Goal: Transaction & Acquisition: Book appointment/travel/reservation

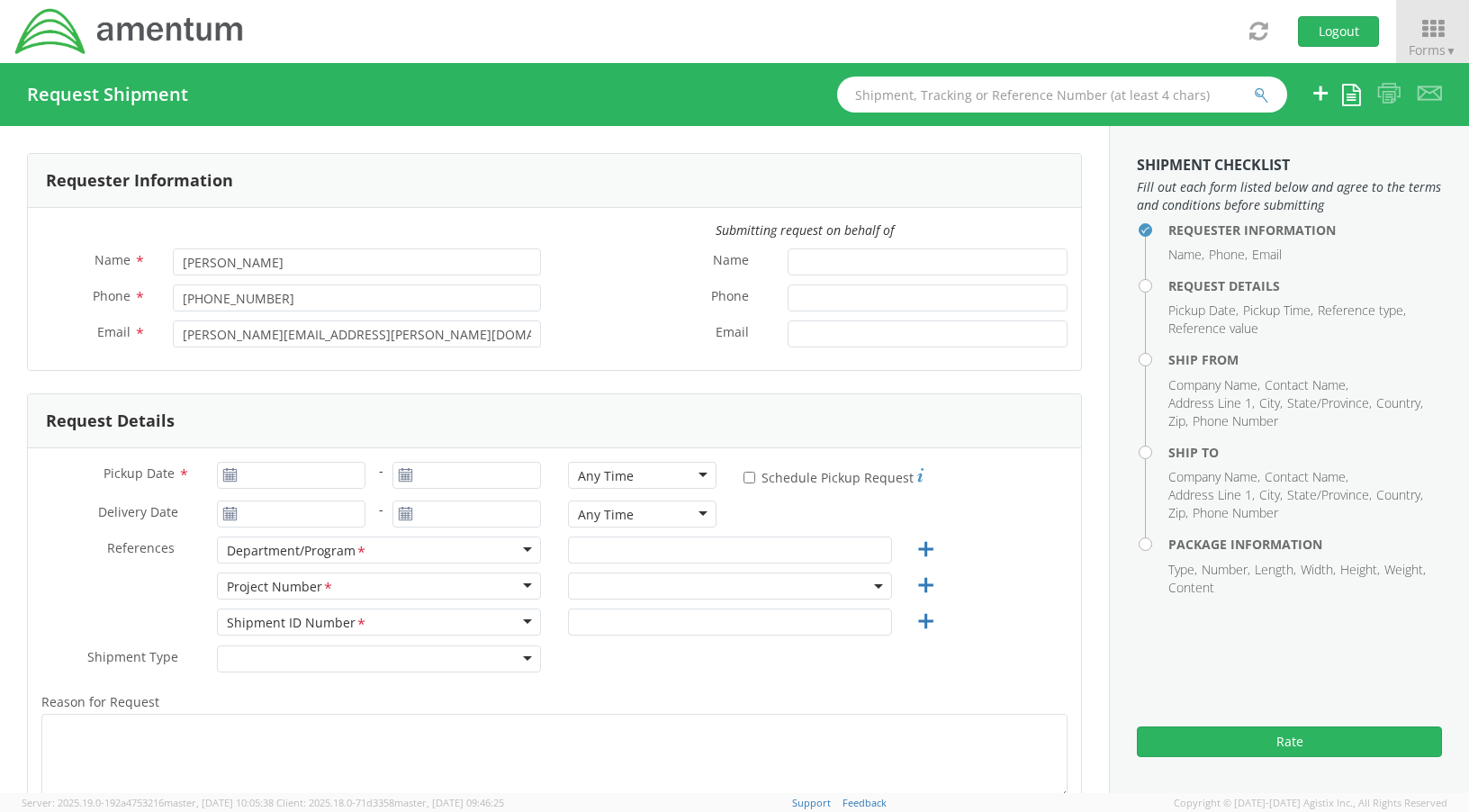
select select "OVHD.100616.00000"
click at [1435, 33] on icon at bounding box center [1432, 29] width 84 height 25
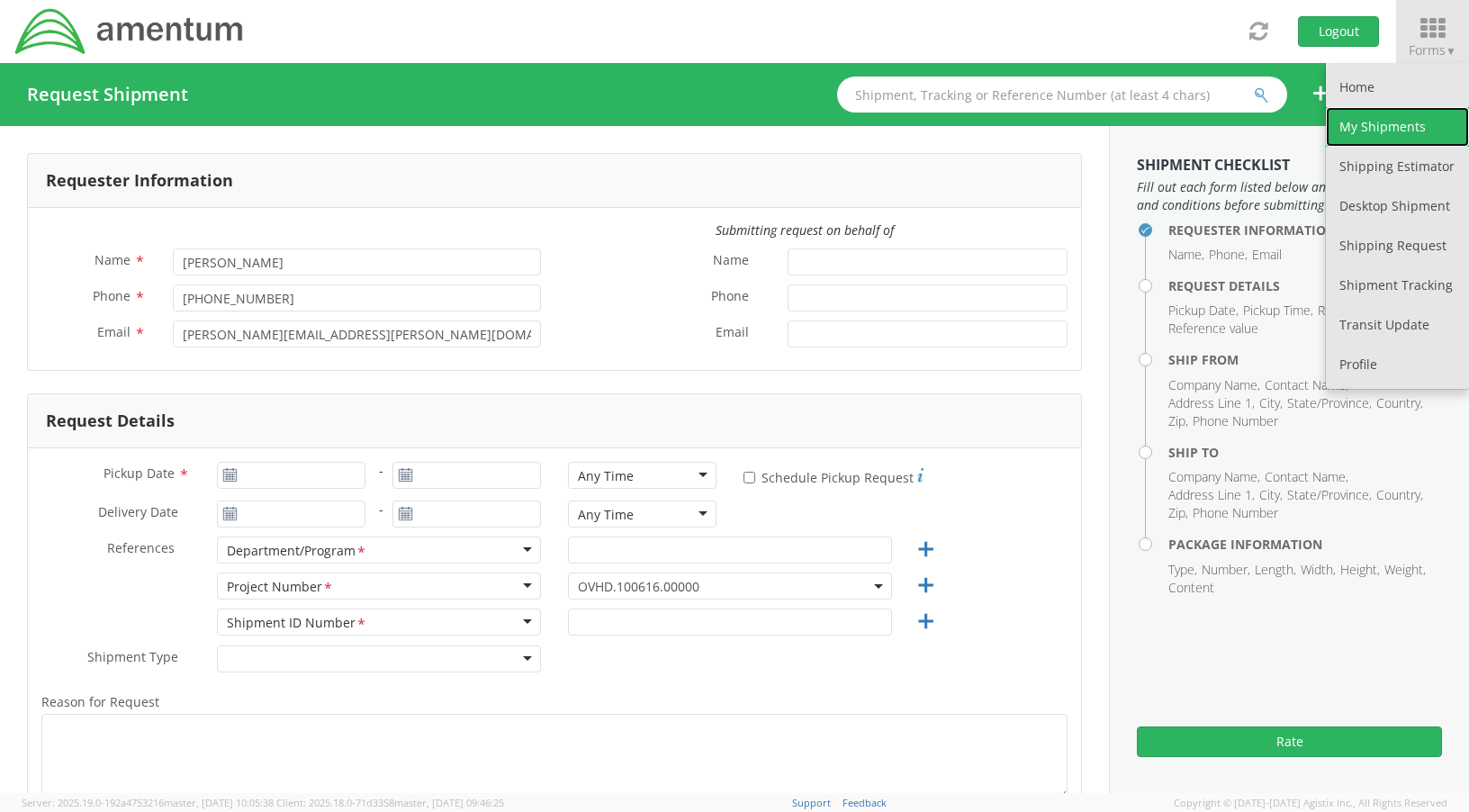
click at [1408, 132] on link "My Shipments" at bounding box center [1397, 126] width 143 height 40
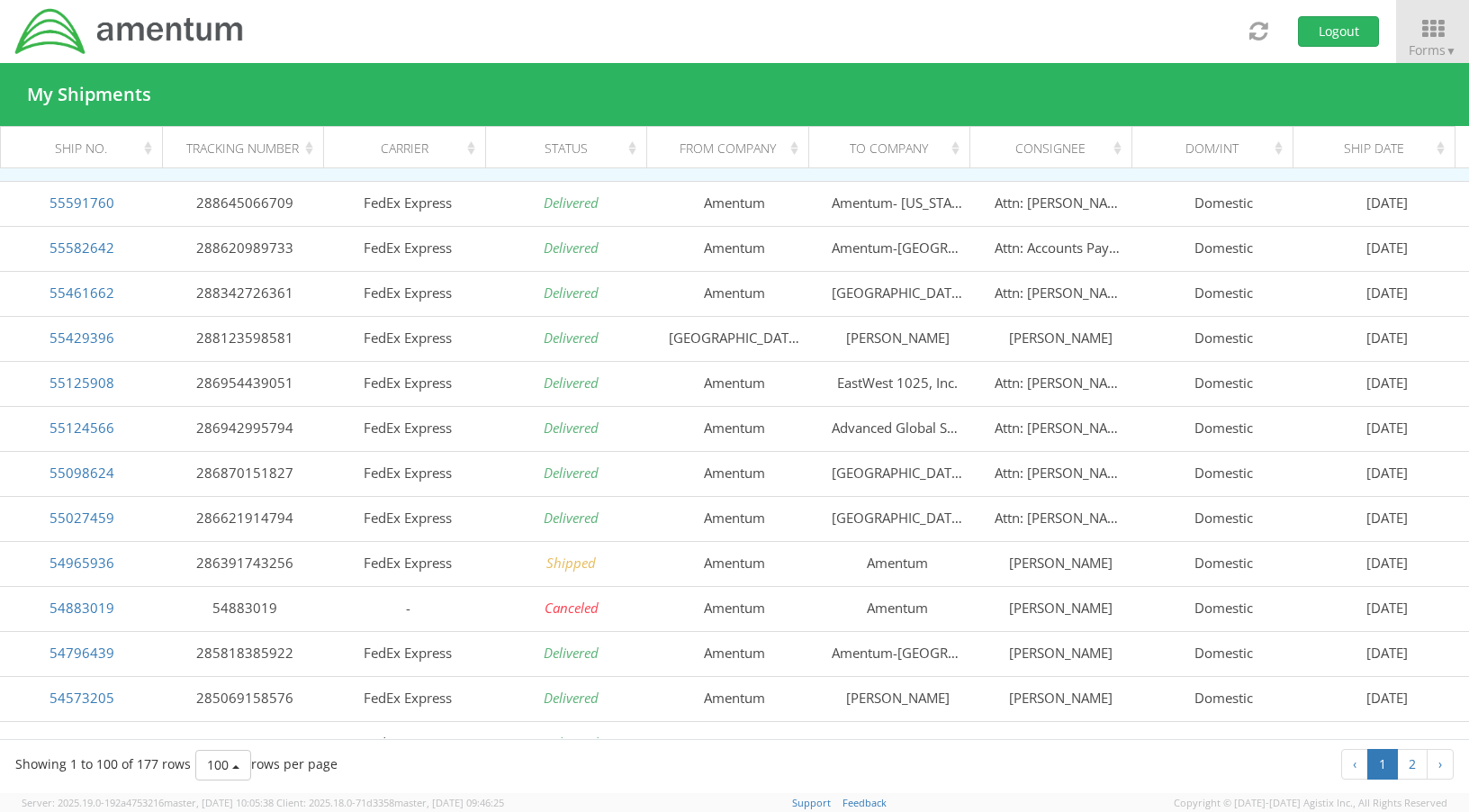
scroll to position [1530, 0]
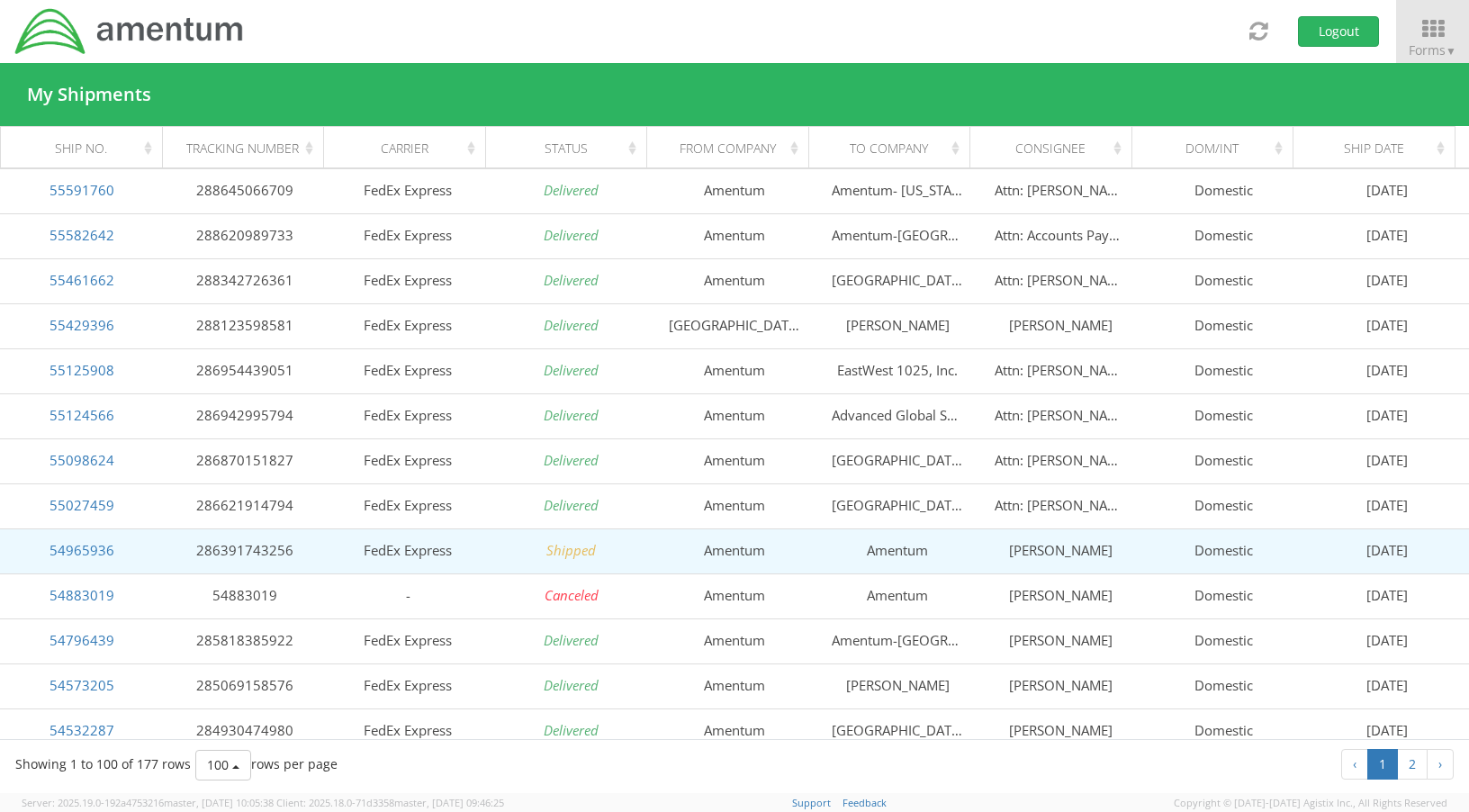
click at [1088, 556] on td "Dan McBride" at bounding box center [1060, 551] width 163 height 45
click at [1085, 565] on td "Dan McBride" at bounding box center [1060, 551] width 163 height 45
click at [1372, 560] on td "03/13/2025" at bounding box center [1387, 551] width 163 height 45
click at [1396, 559] on td "03/13/2025" at bounding box center [1387, 551] width 163 height 45
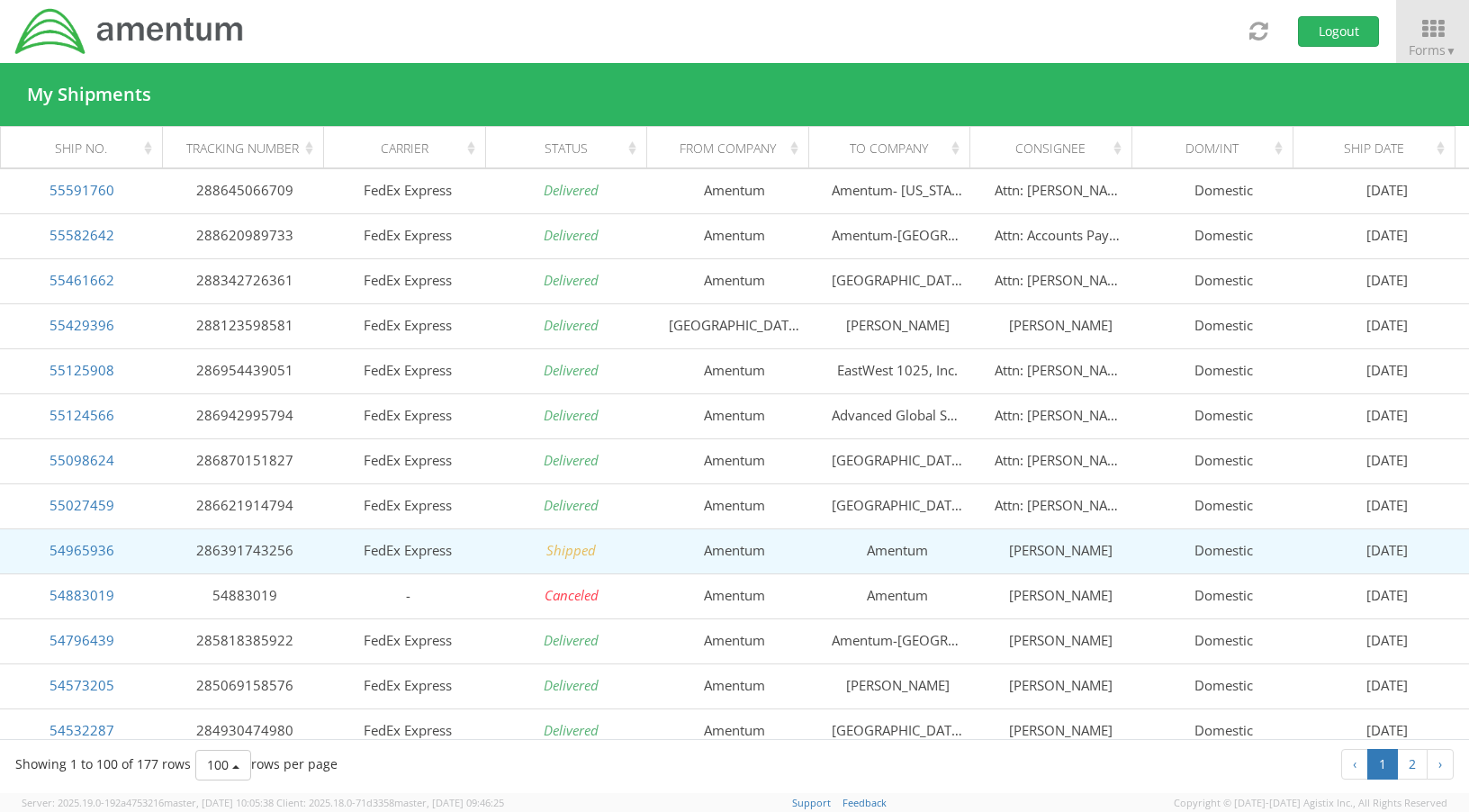
click at [1396, 559] on td "03/13/2025" at bounding box center [1387, 551] width 163 height 45
click at [78, 548] on link "54965936" at bounding box center [82, 550] width 64 height 18
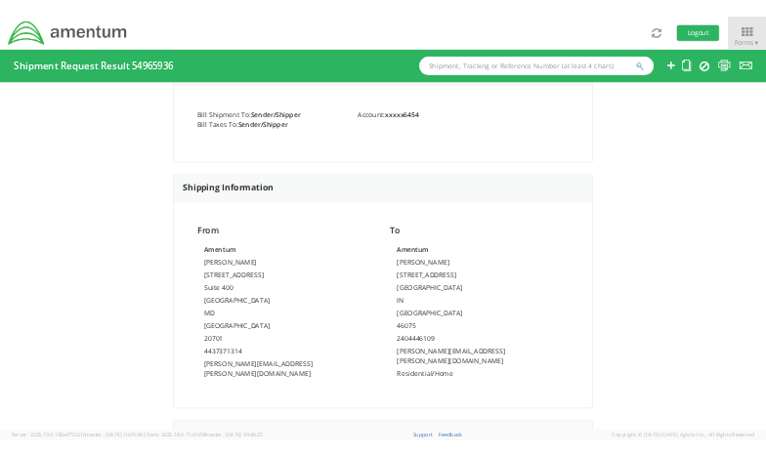
scroll to position [880, 0]
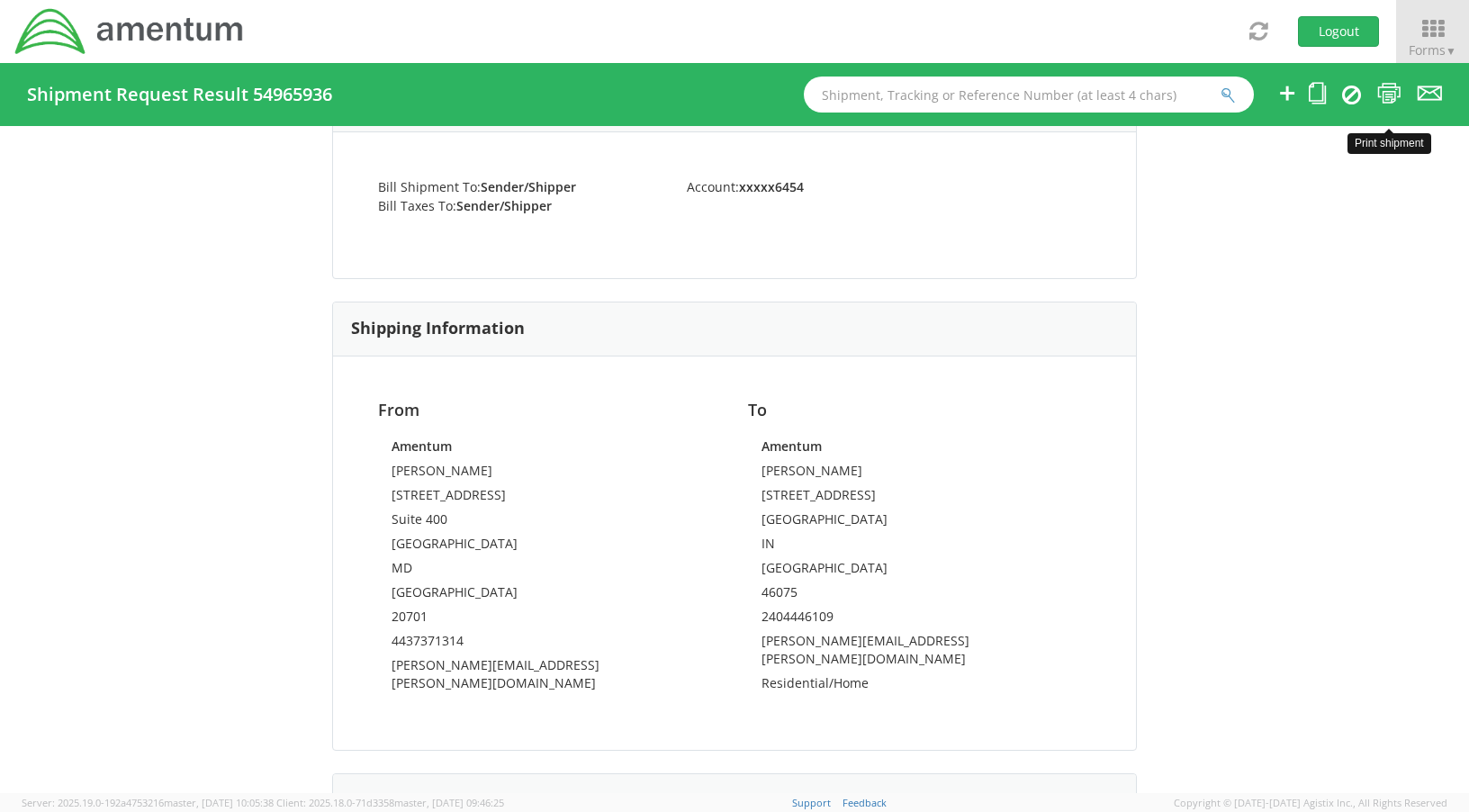
click at [1395, 97] on icon at bounding box center [1389, 93] width 24 height 22
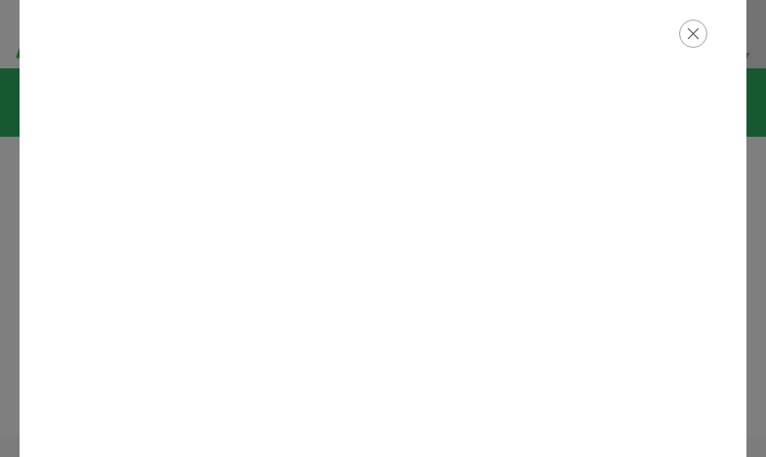
scroll to position [1000, 0]
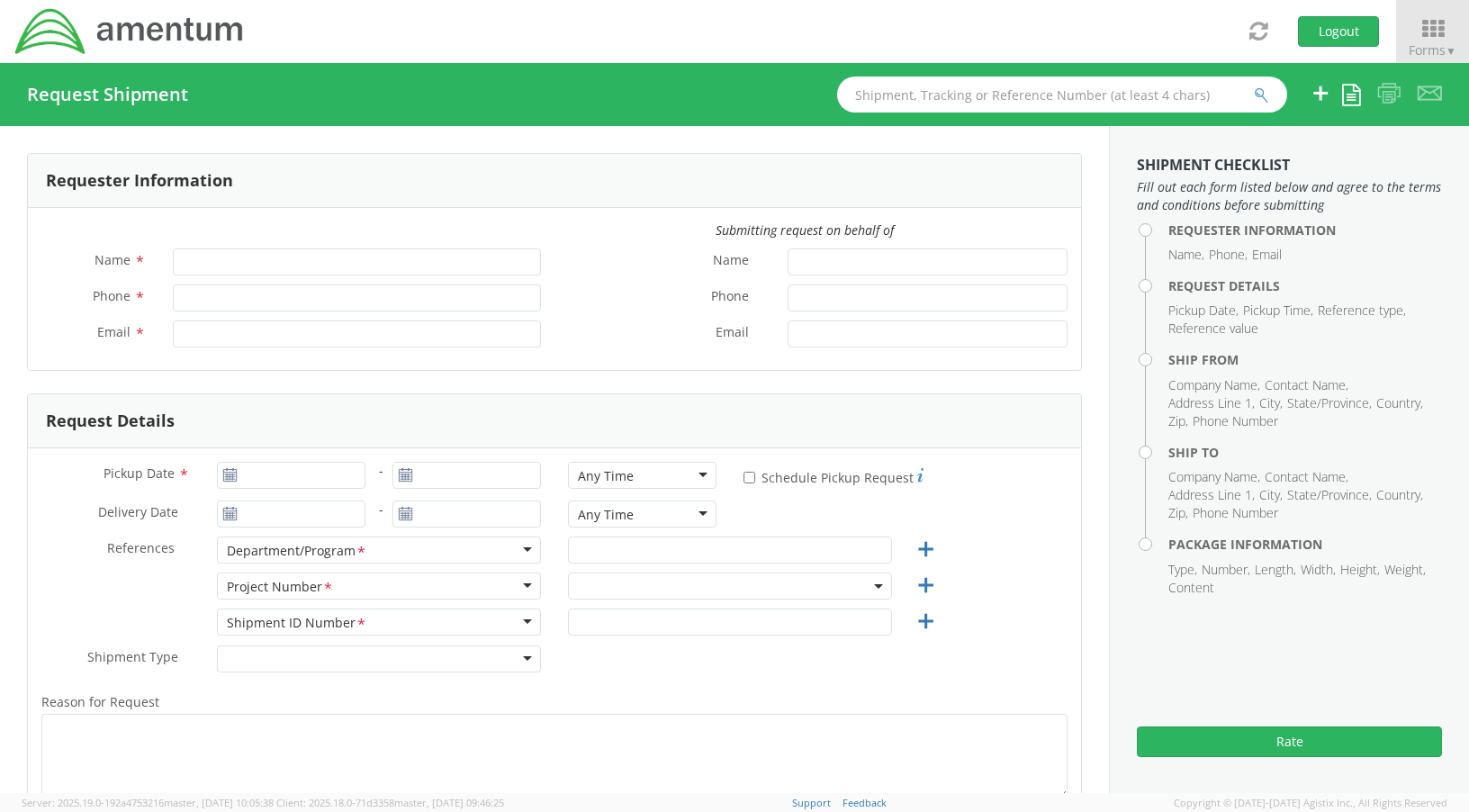
type input "Natasha Lunn"
type input "216-650-4093"
type input "natasha.lunn@amentum.com"
select select "OVHD.100616.00000"
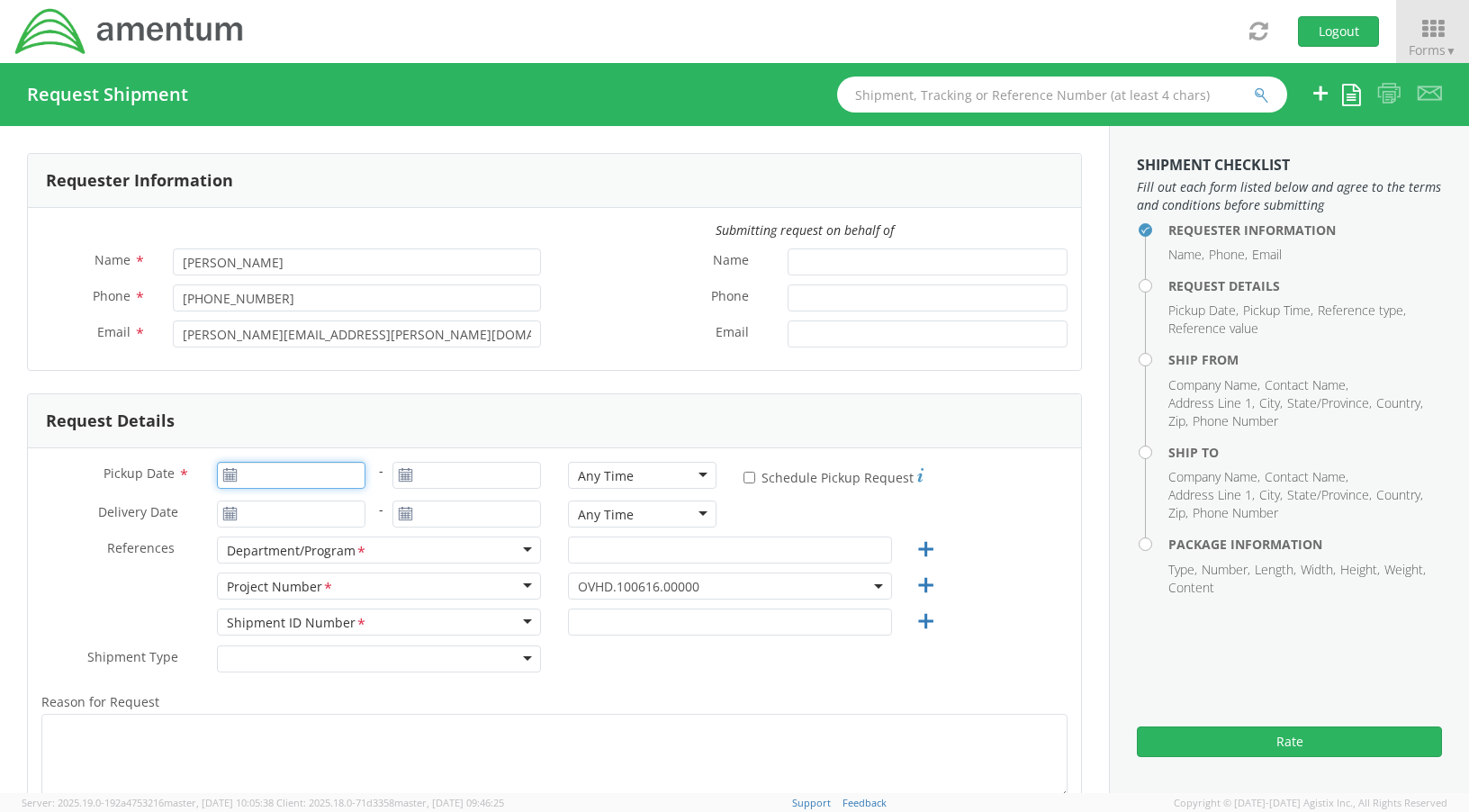
type input "09/15/2025"
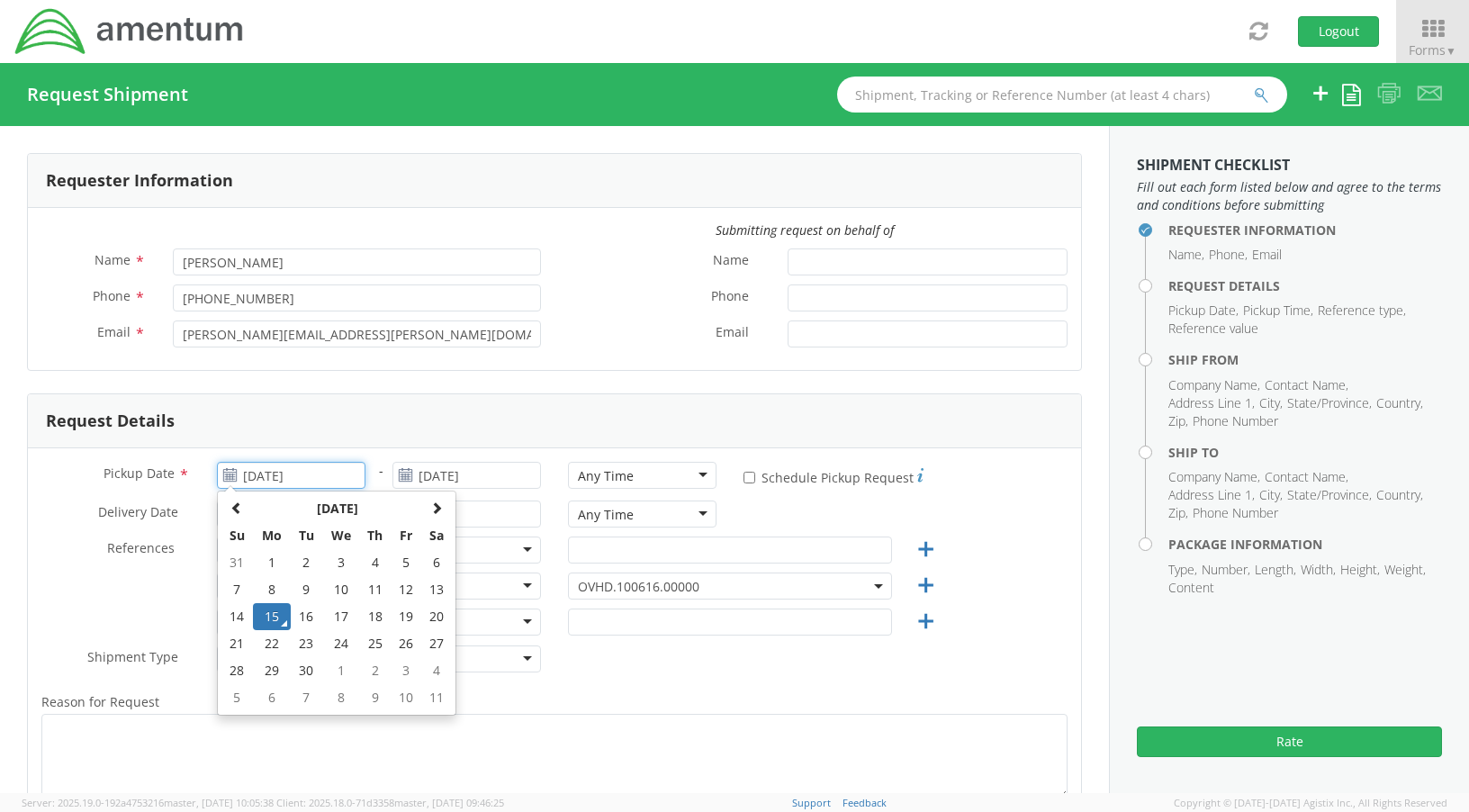
click at [337, 473] on input "09/15/2025" at bounding box center [291, 474] width 148 height 27
click at [274, 620] on td "15" at bounding box center [272, 616] width 38 height 27
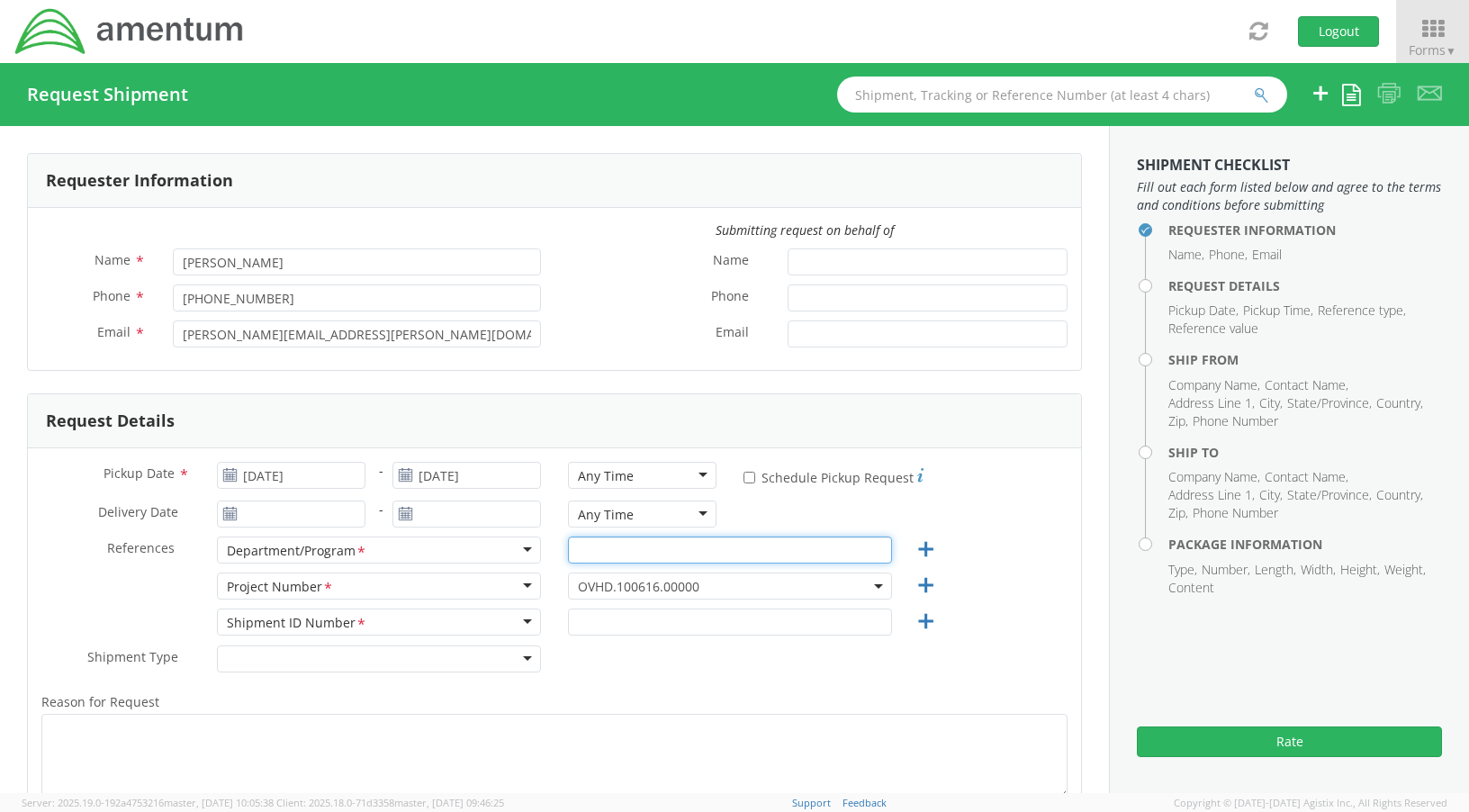
click at [688, 555] on input "text" at bounding box center [730, 550] width 324 height 27
type input "Annapolis Junction"
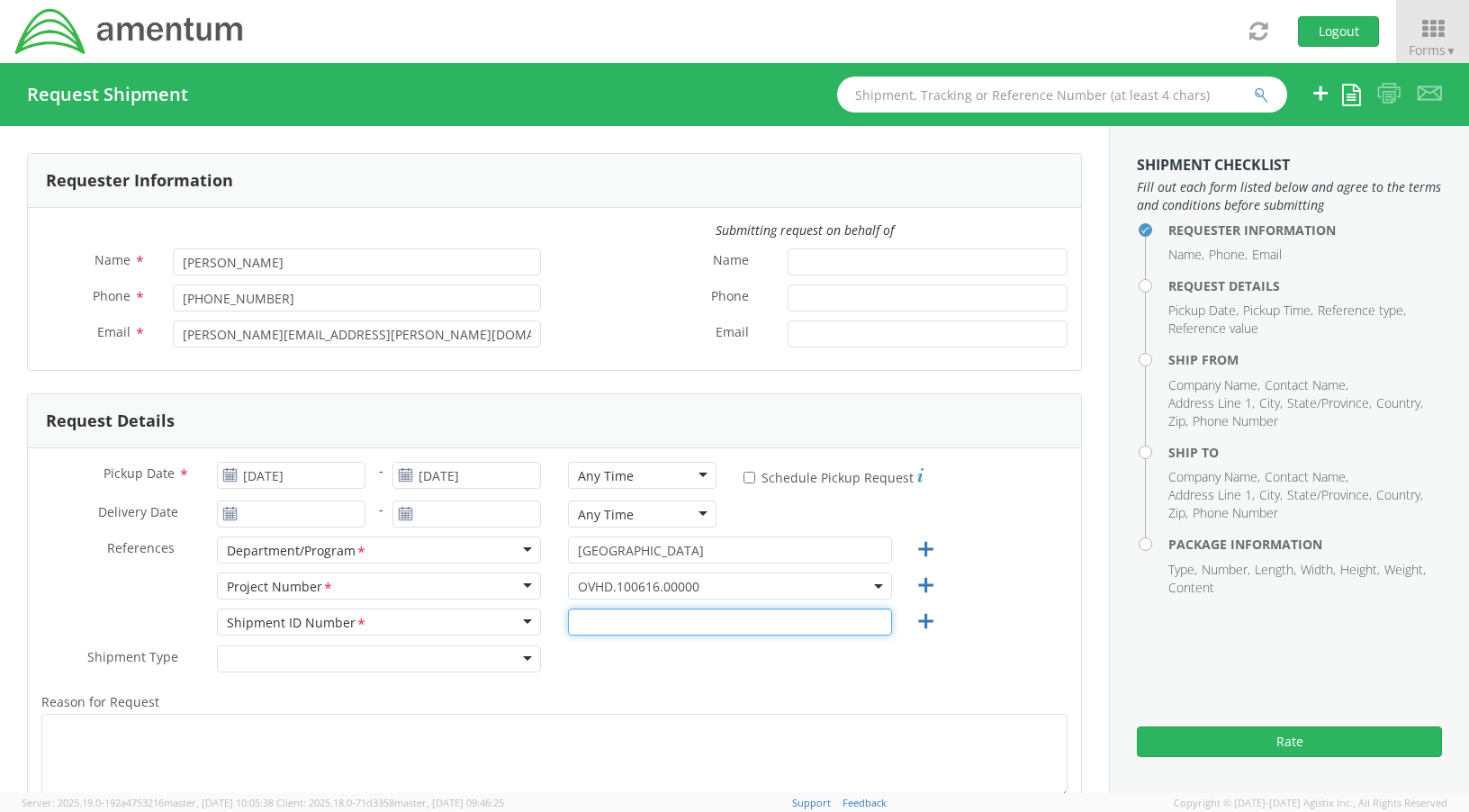
click at [627, 621] on input "text" at bounding box center [730, 621] width 324 height 27
type input "4437371314"
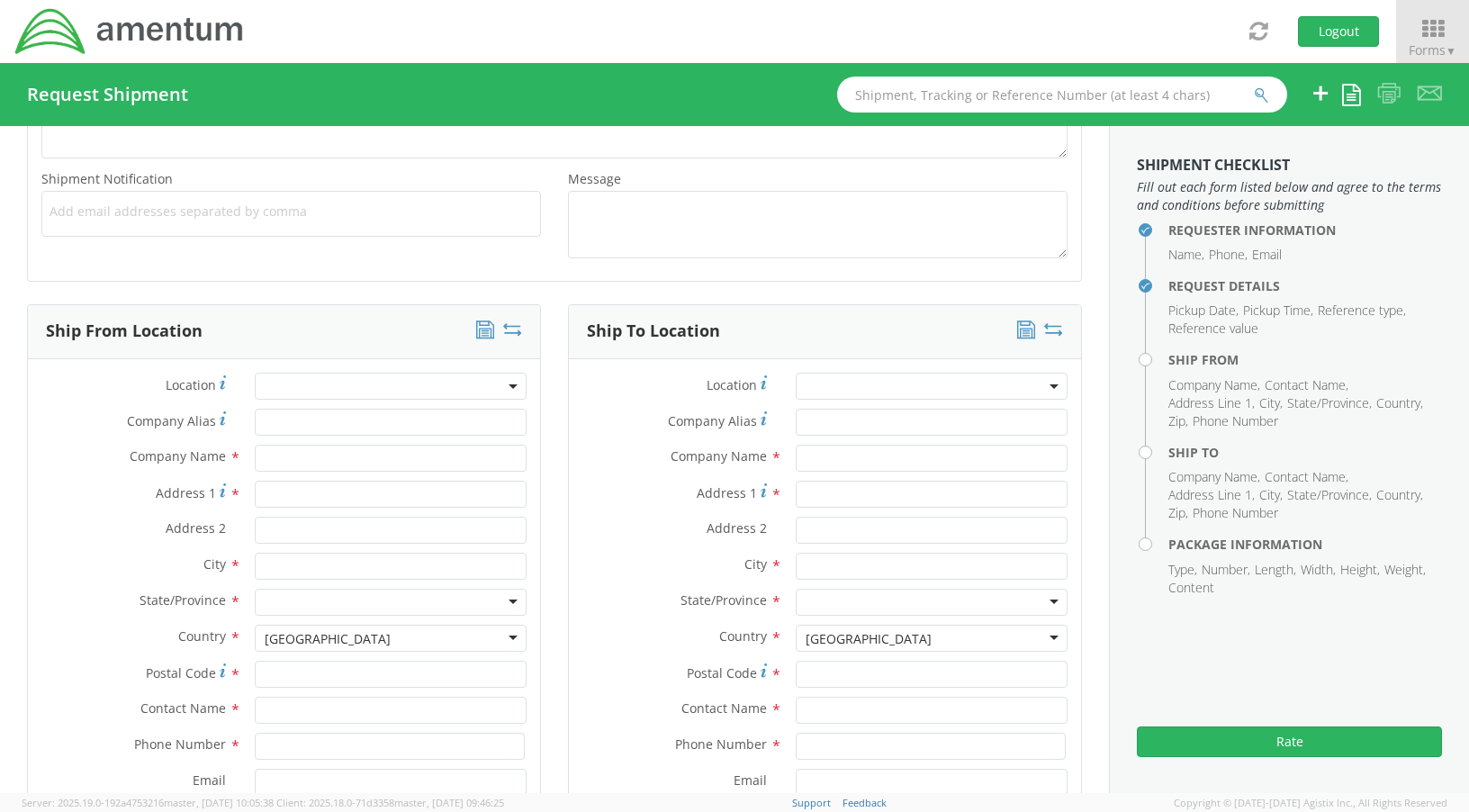
scroll to position [720, 0]
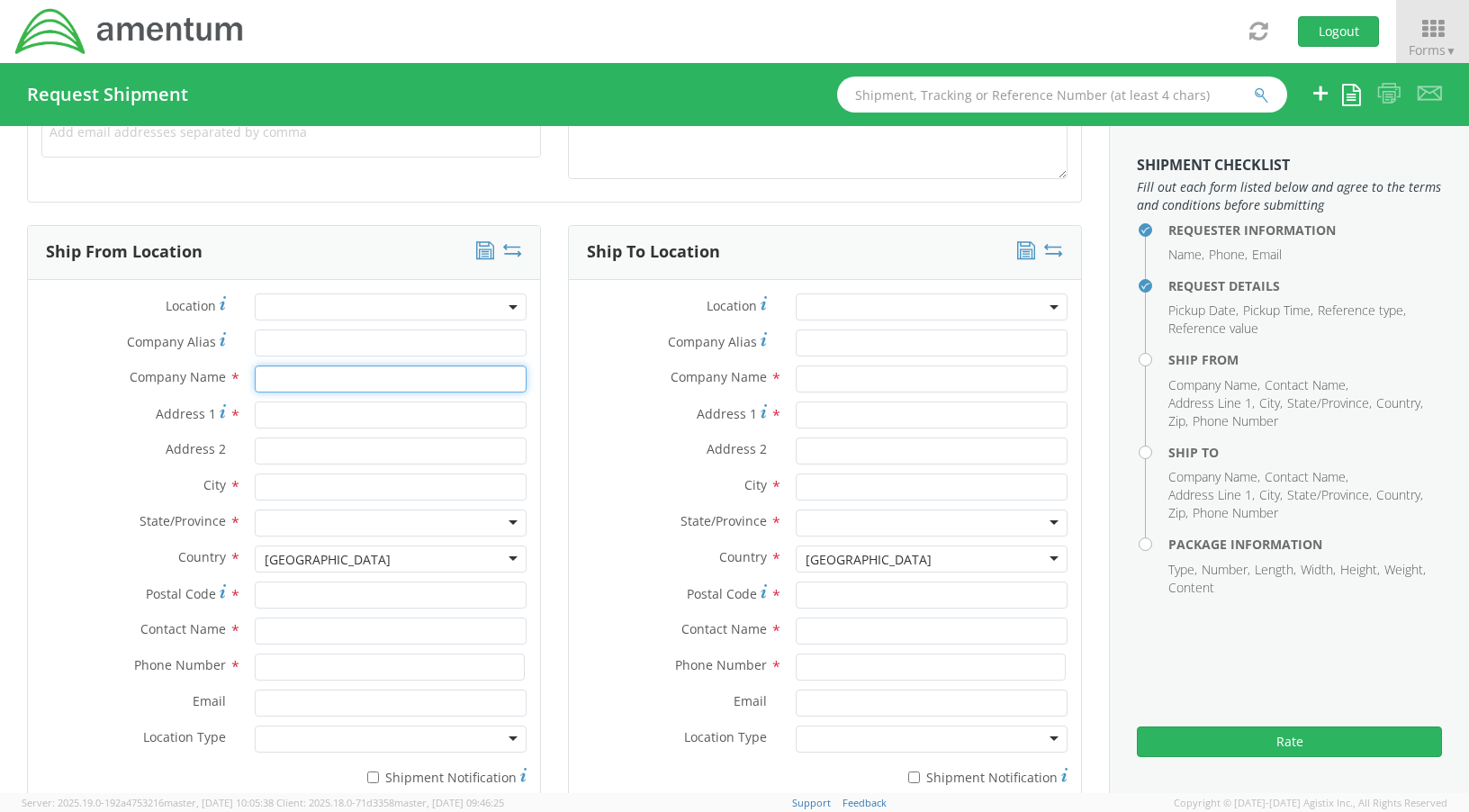
click at [291, 379] on input "text" at bounding box center [391, 378] width 272 height 27
type input "Amentum"
type input "Amentum Annapolis Junction"
type input "430 National Business Parkway, Suite 400"
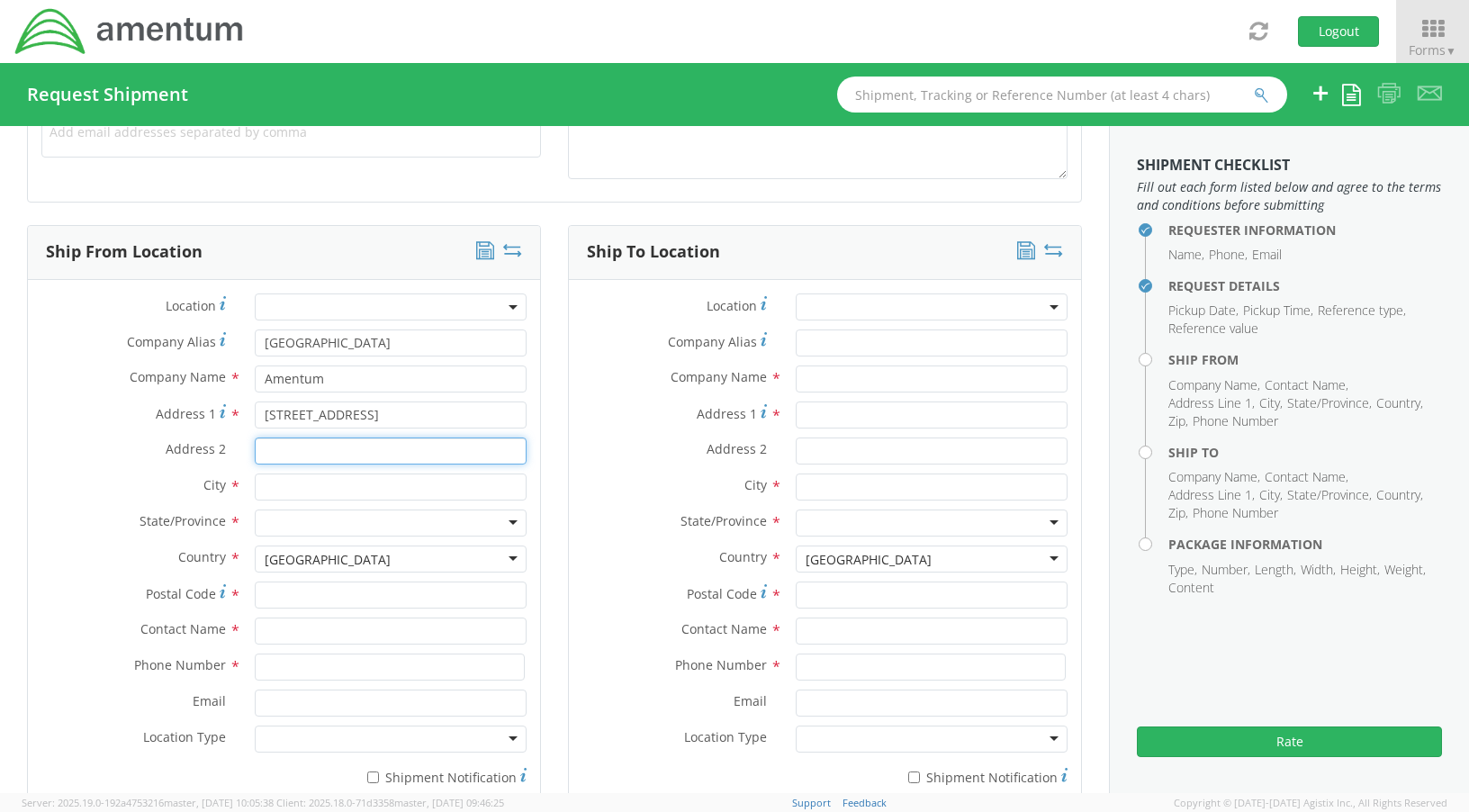
type input "Suite 400"
type input "Annapolis Junction"
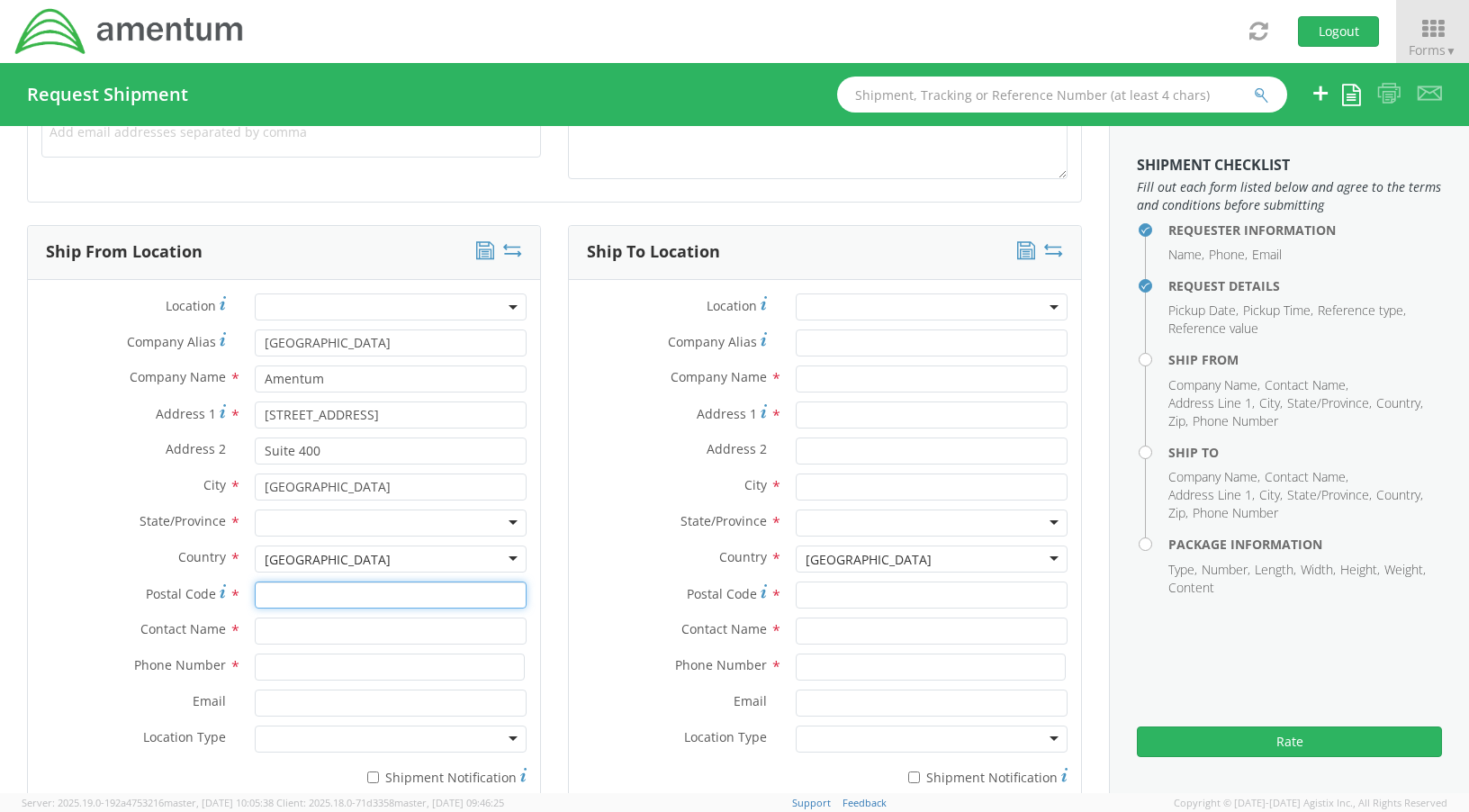
type input "20701"
type input "Natasha Lunn"
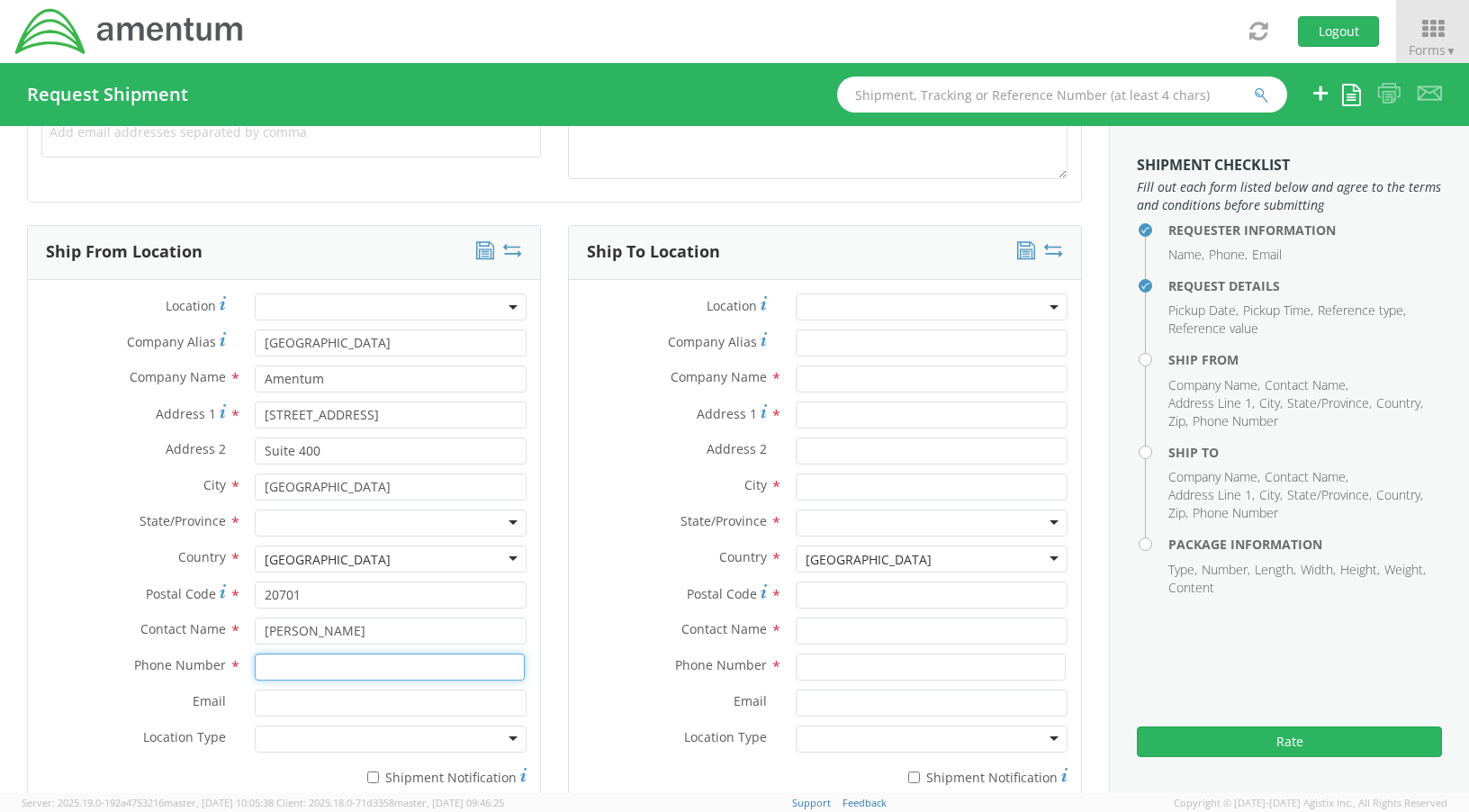
type input "4437371314"
type input "Natasha.Lunn@amentum.com"
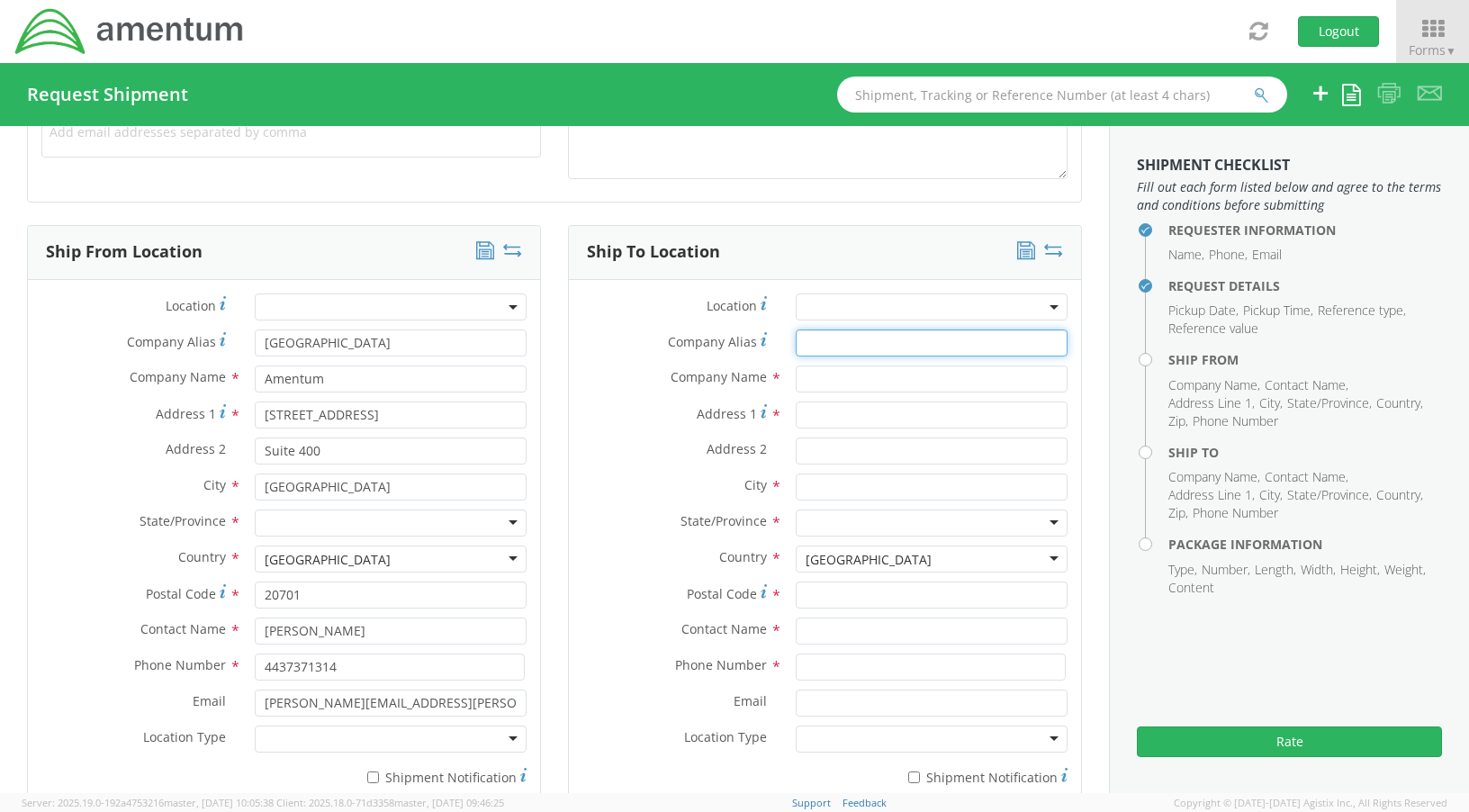
type input "Warrenton Training Center"
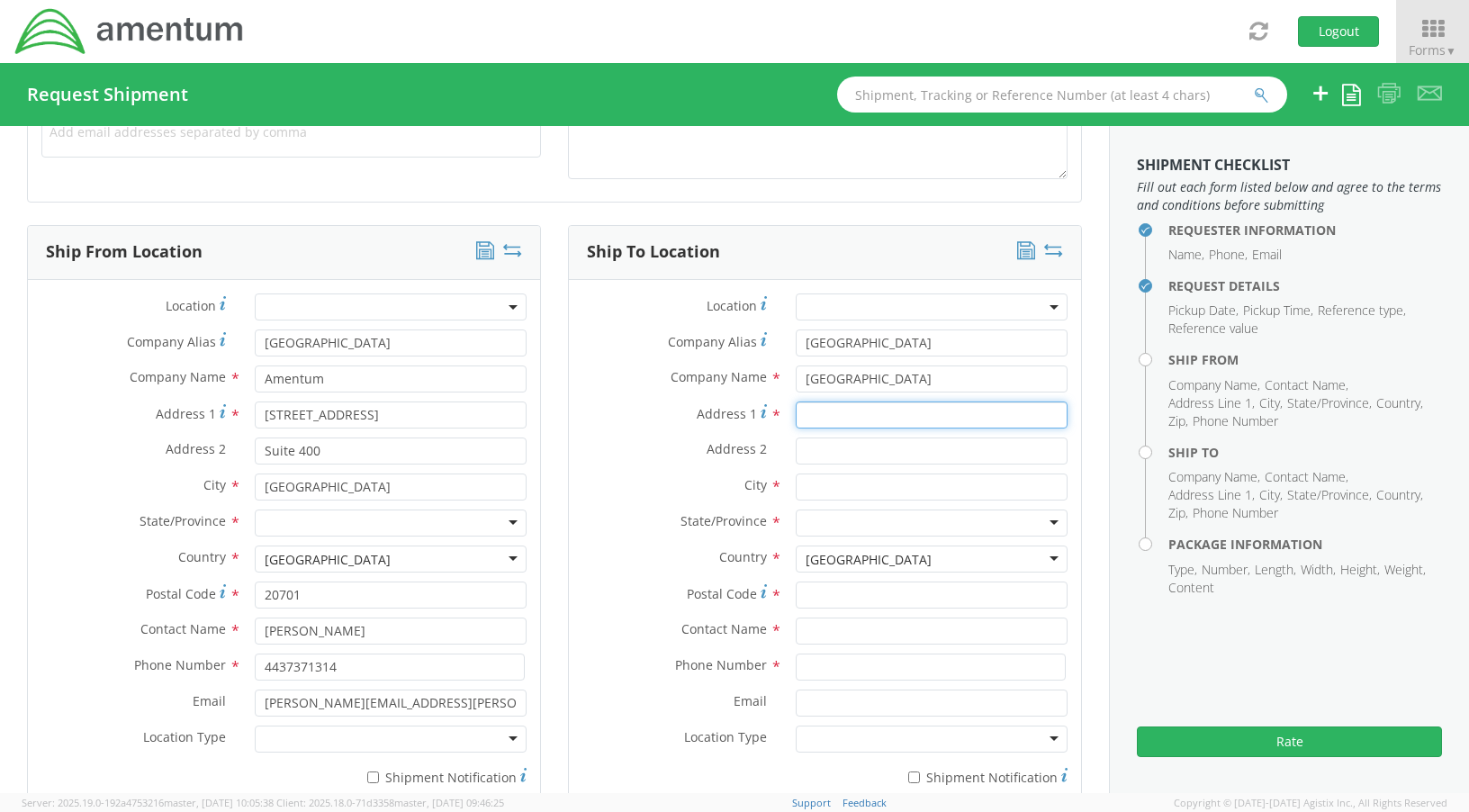
type input "18267 Martins Lane"
type input "Strongsville"
type input "20186"
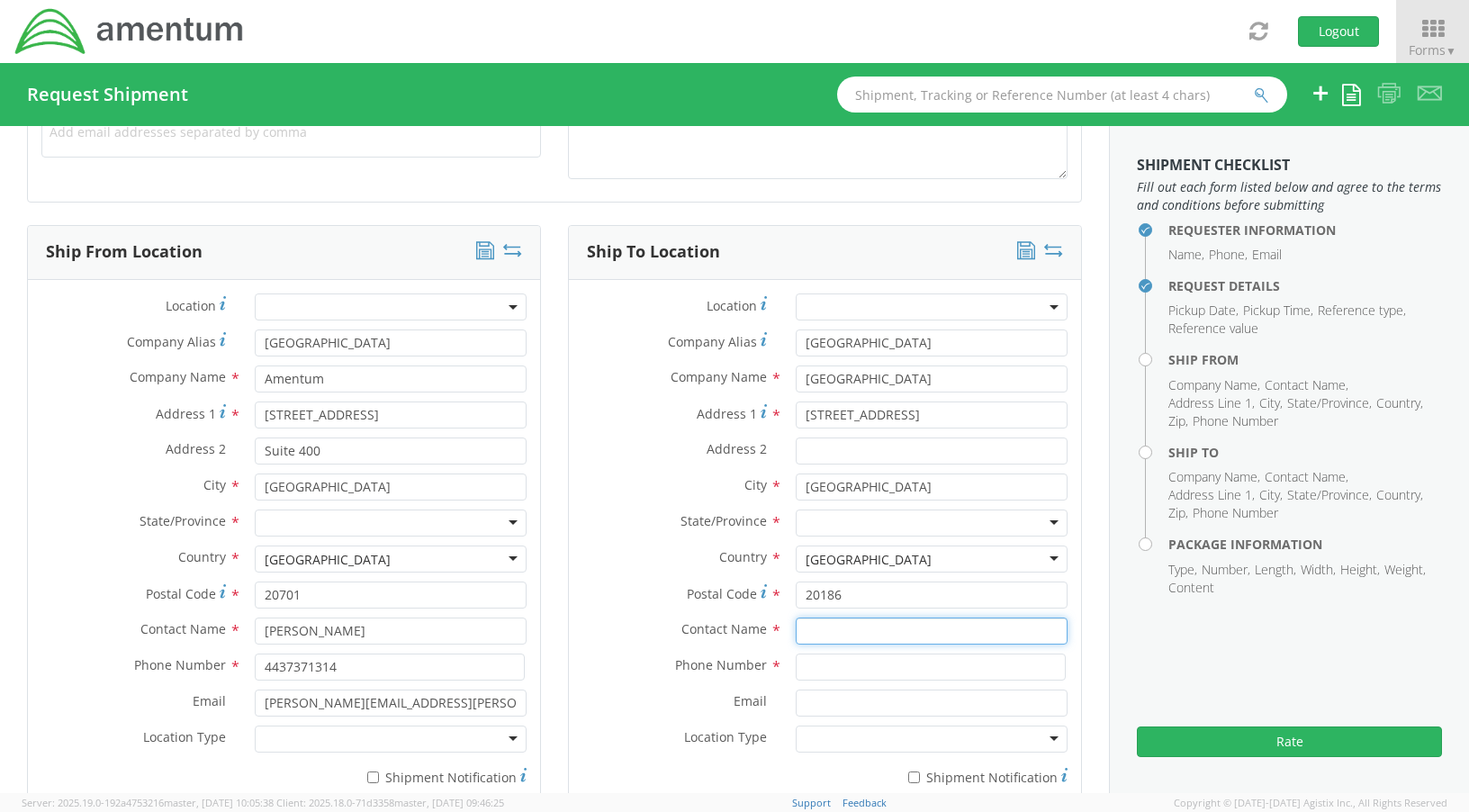
type input "Attn: Blair E., Building B-25"
type input "4102923517"
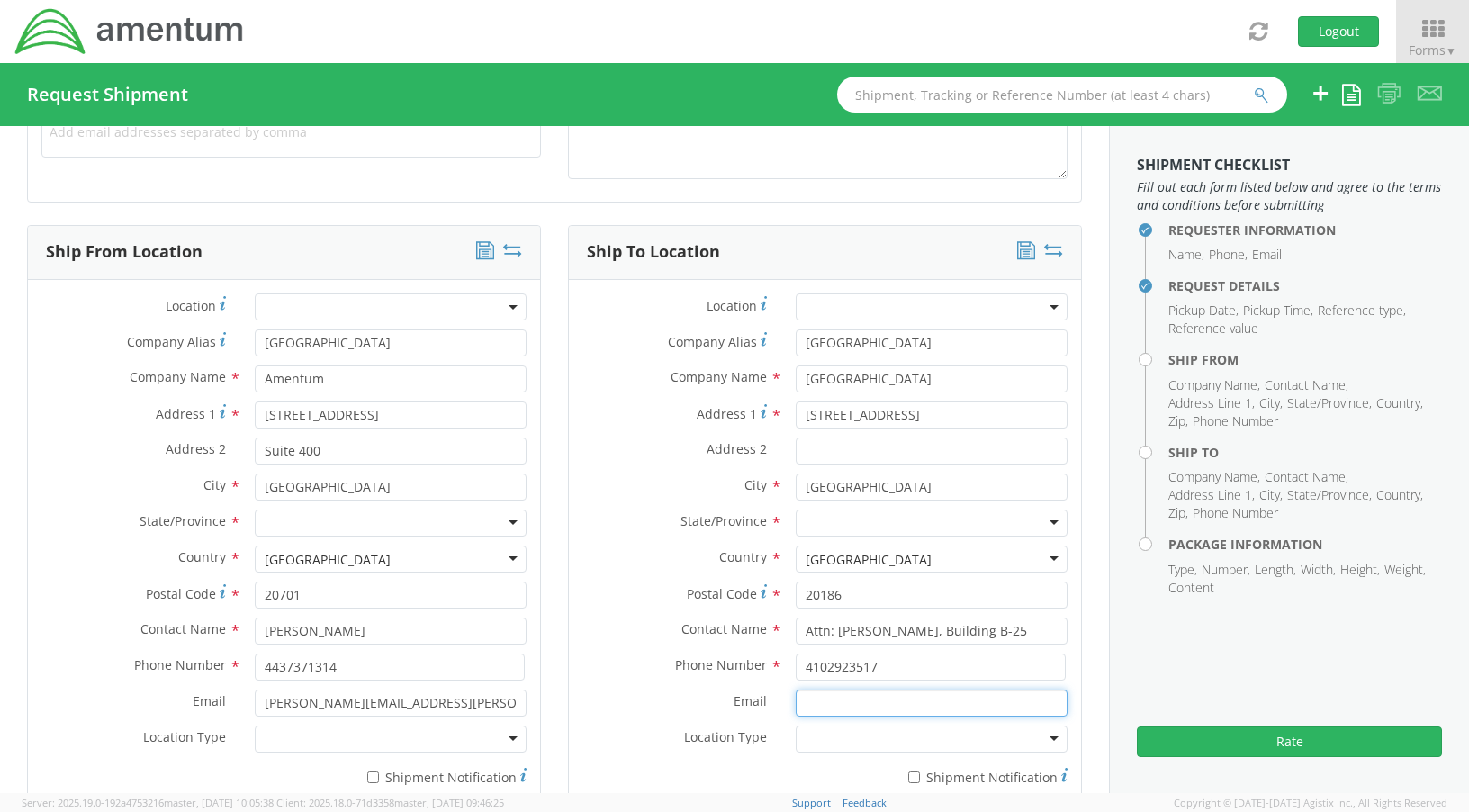
type input "ryan.mckay@amentum.com"
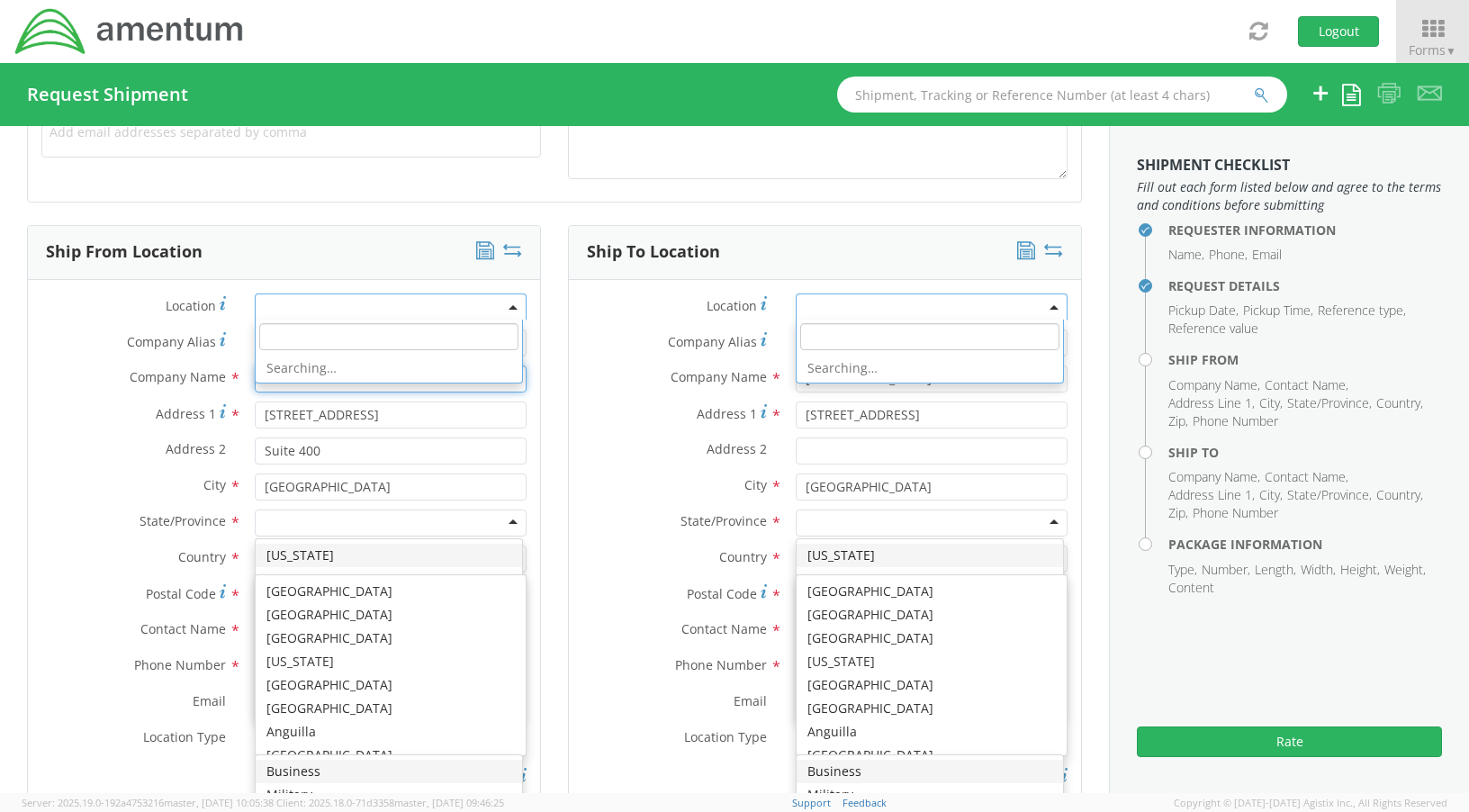
scroll to position [0, 0]
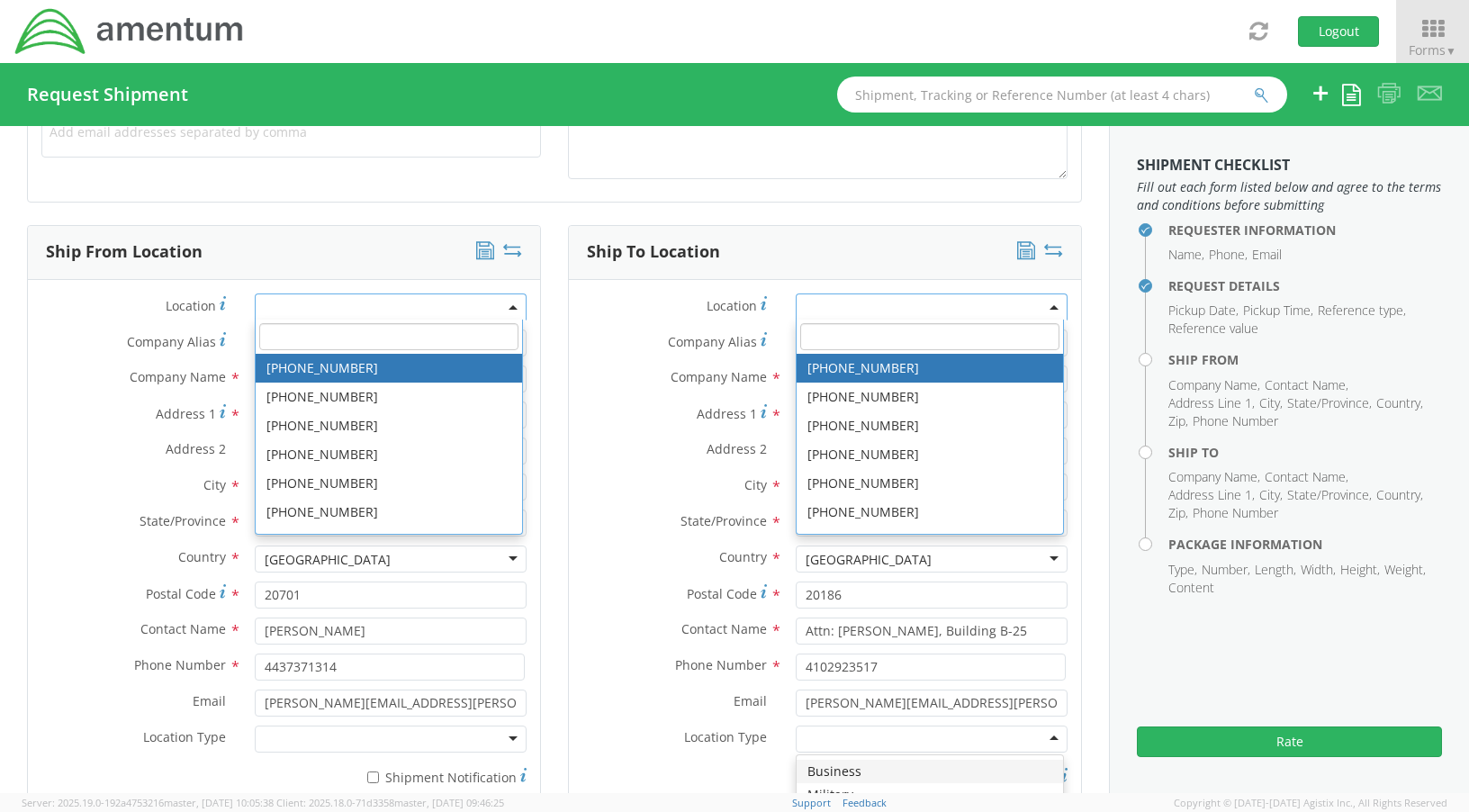
click at [0, 518] on html "annexa Batch Shipping Guide Created with Sketch. calendar Created with Sketch." at bounding box center [734, 406] width 1469 height 812
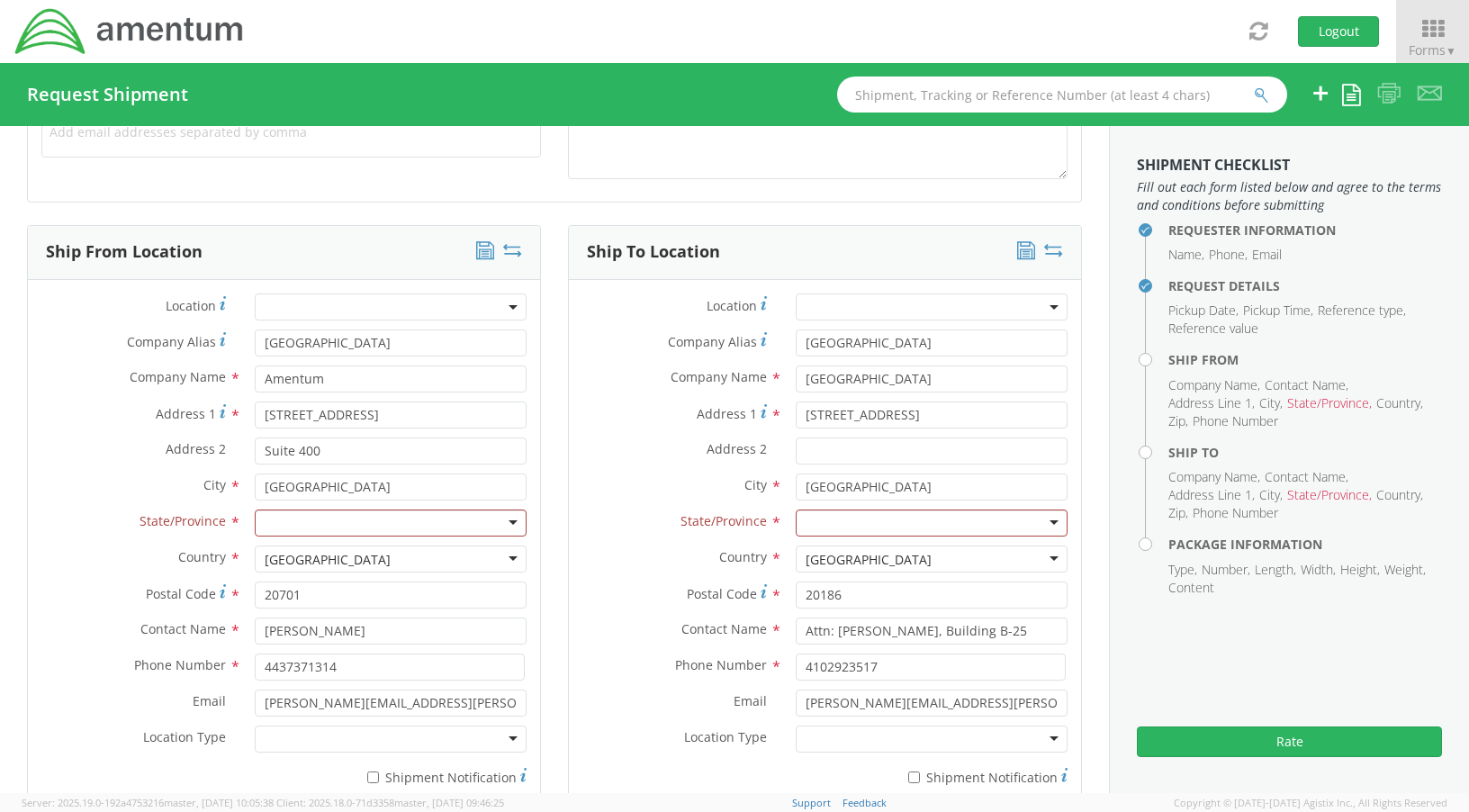
click at [508, 529] on div at bounding box center [391, 522] width 272 height 27
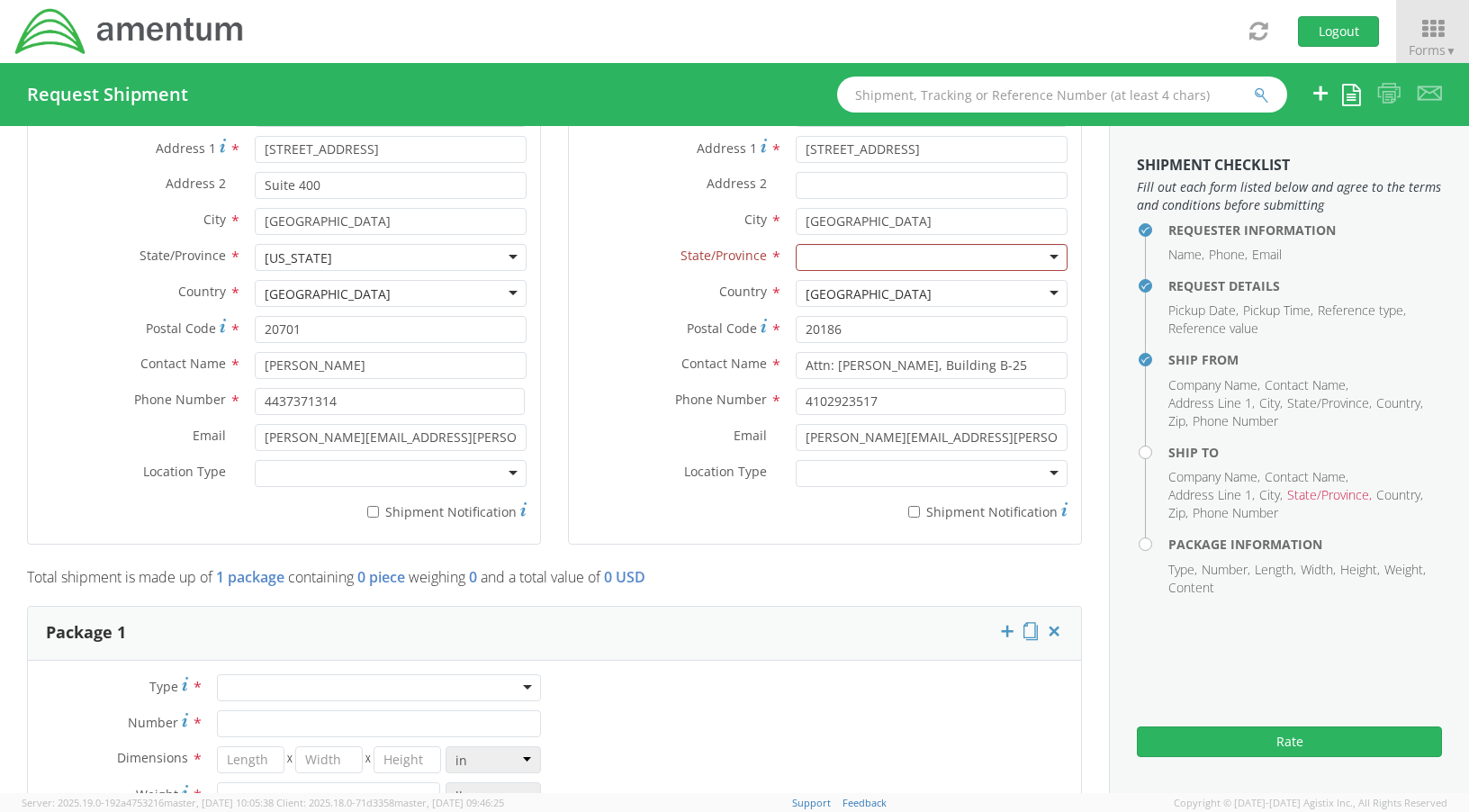
scroll to position [990, 0]
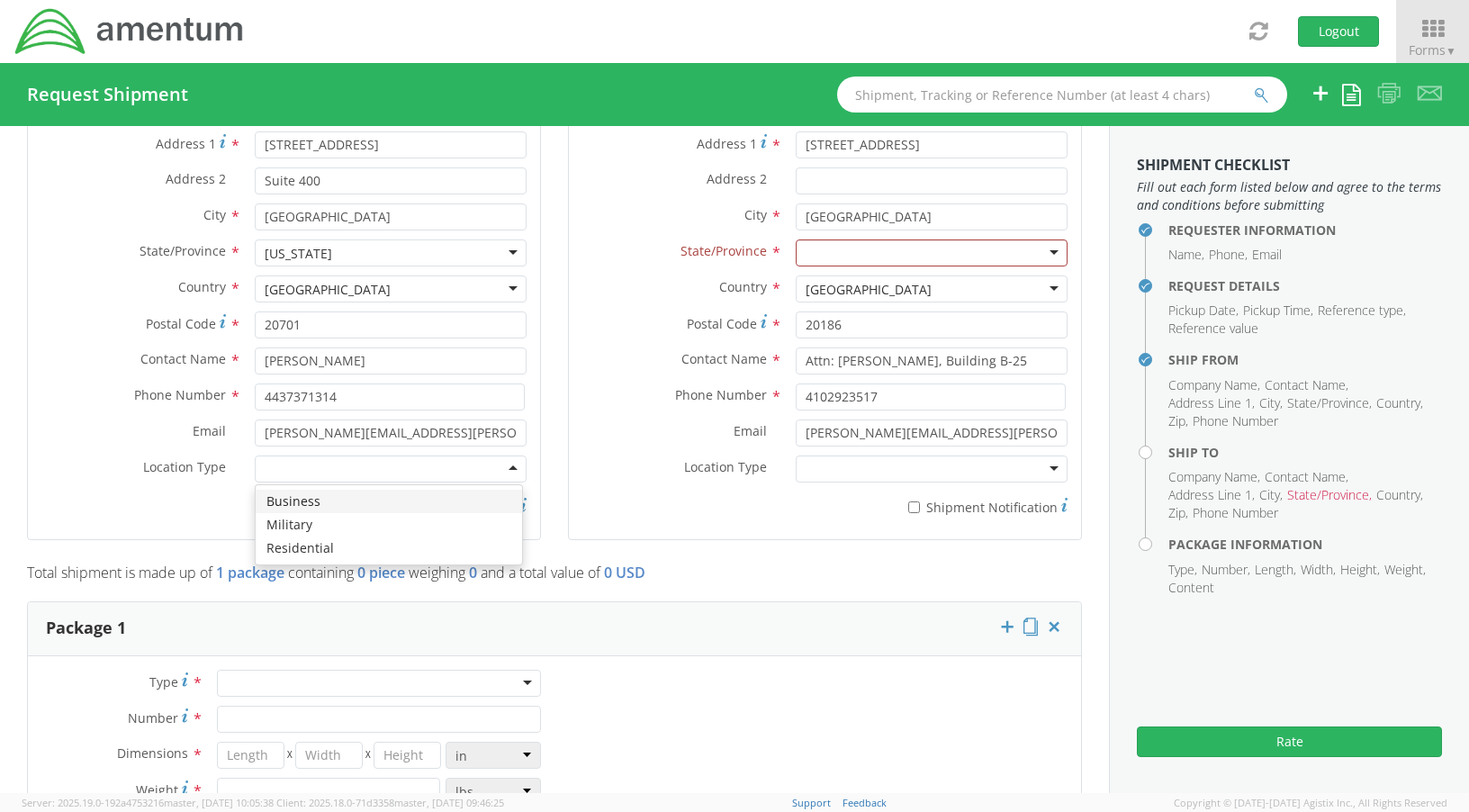
click at [512, 465] on div at bounding box center [391, 469] width 272 height 27
click at [372, 506] on input "* Shipment Notification" at bounding box center [373, 506] width 12 height 12
checkbox input "true"
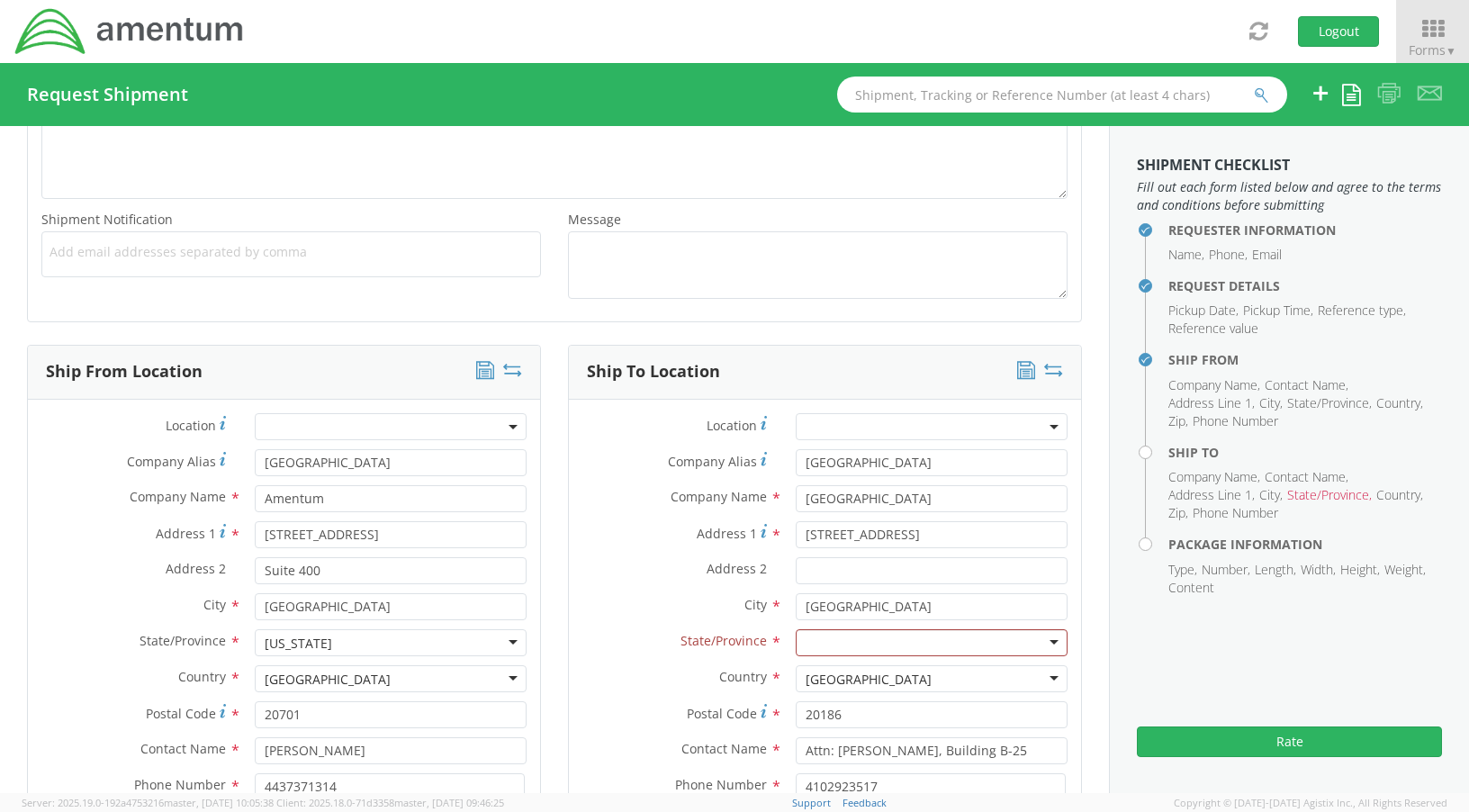
scroll to position [539, 0]
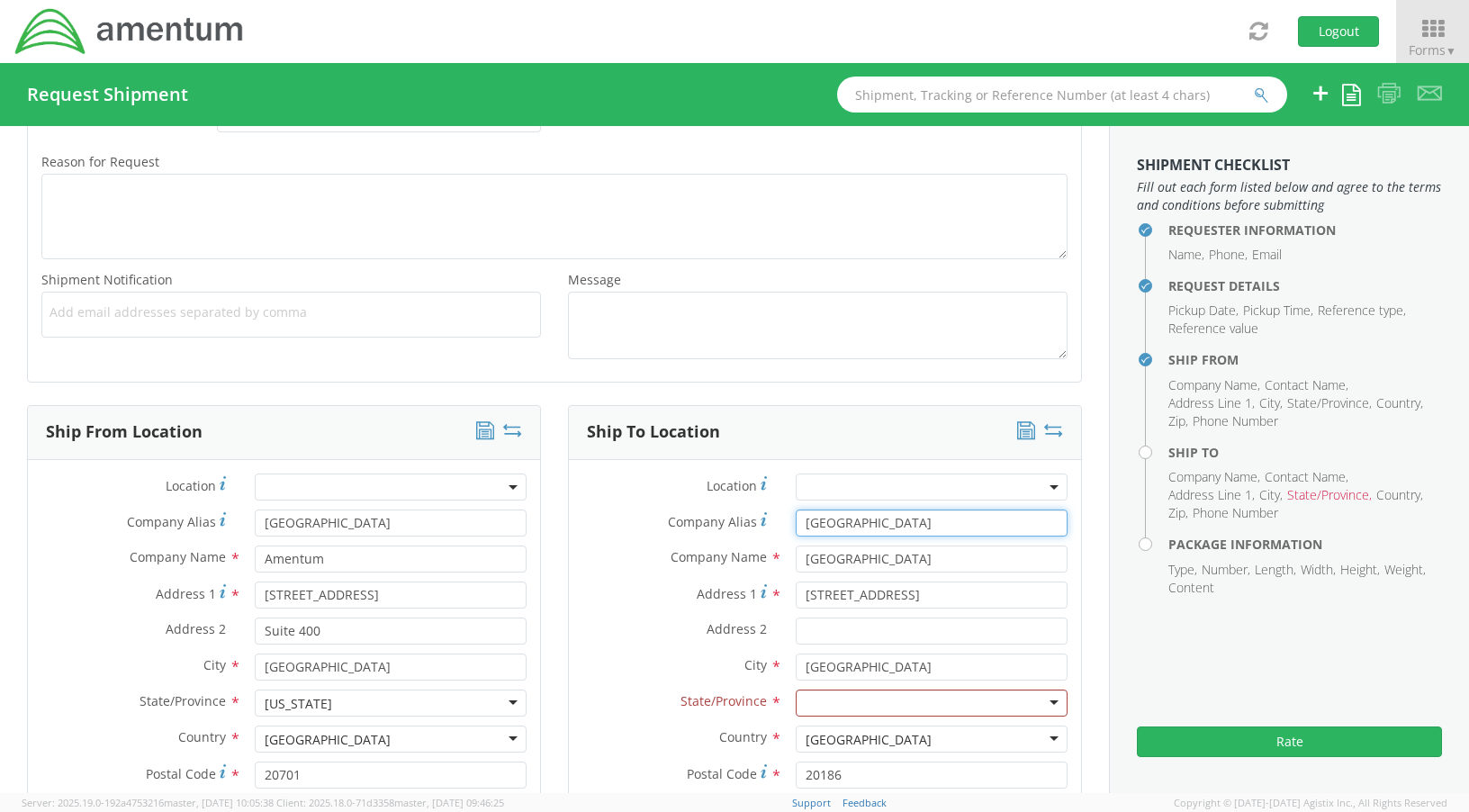
click at [978, 524] on input "Warrenton Training Center" at bounding box center [931, 522] width 272 height 27
drag, startPoint x: 978, startPoint y: 524, endPoint x: 659, endPoint y: 516, distance: 319.1
click at [659, 516] on div "Company Alias * Warrenton Training Center" at bounding box center [825, 522] width 512 height 27
click at [639, 555] on label "Company Name *" at bounding box center [676, 556] width 214 height 23
drag, startPoint x: 974, startPoint y: 562, endPoint x: 739, endPoint y: 562, distance: 235.0
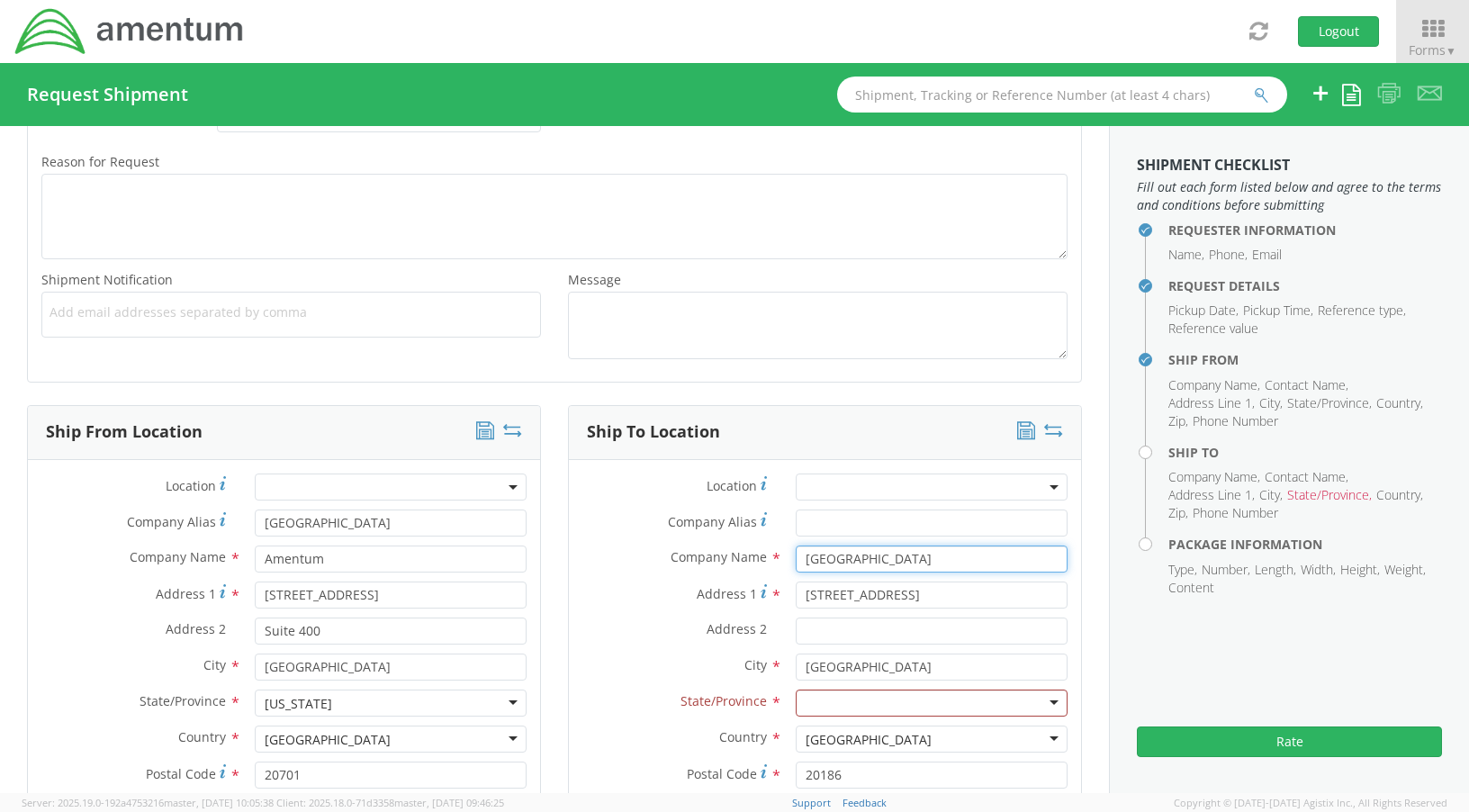
click at [739, 562] on div "Company Name * Warrenton Training Center searching..." at bounding box center [825, 558] width 512 height 27
type input "Dan McBride"
click at [649, 608] on div "Address 1 * 18267 Martins Lane" at bounding box center [825, 594] width 512 height 27
click at [913, 603] on input "18267 Martins Lane" at bounding box center [931, 594] width 272 height 27
drag, startPoint x: 929, startPoint y: 597, endPoint x: 769, endPoint y: 597, distance: 160.0
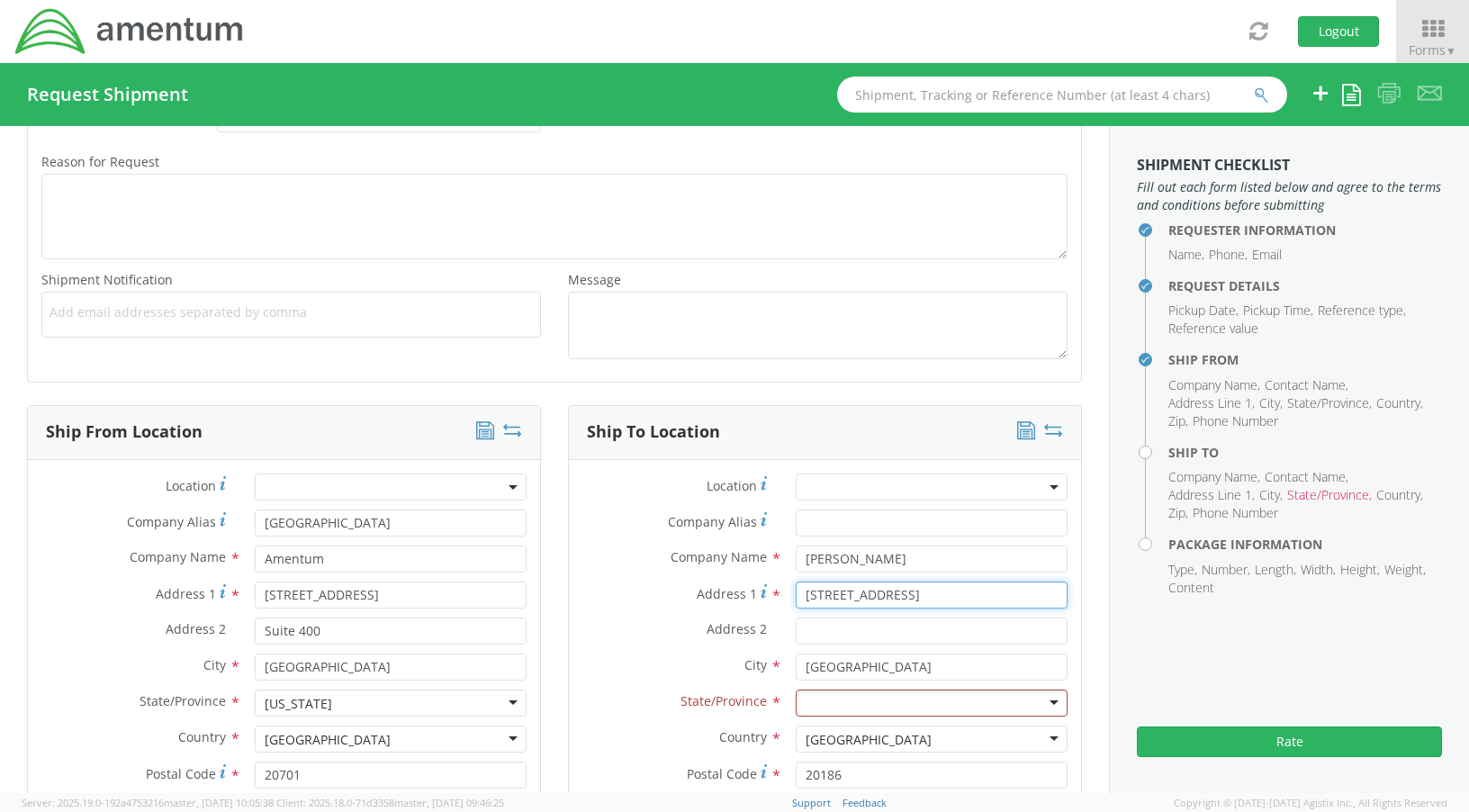
click at [769, 597] on div "Address 1 * 18267 Martins Lane" at bounding box center [825, 594] width 512 height 27
type input "5925 Gateway East Drive"
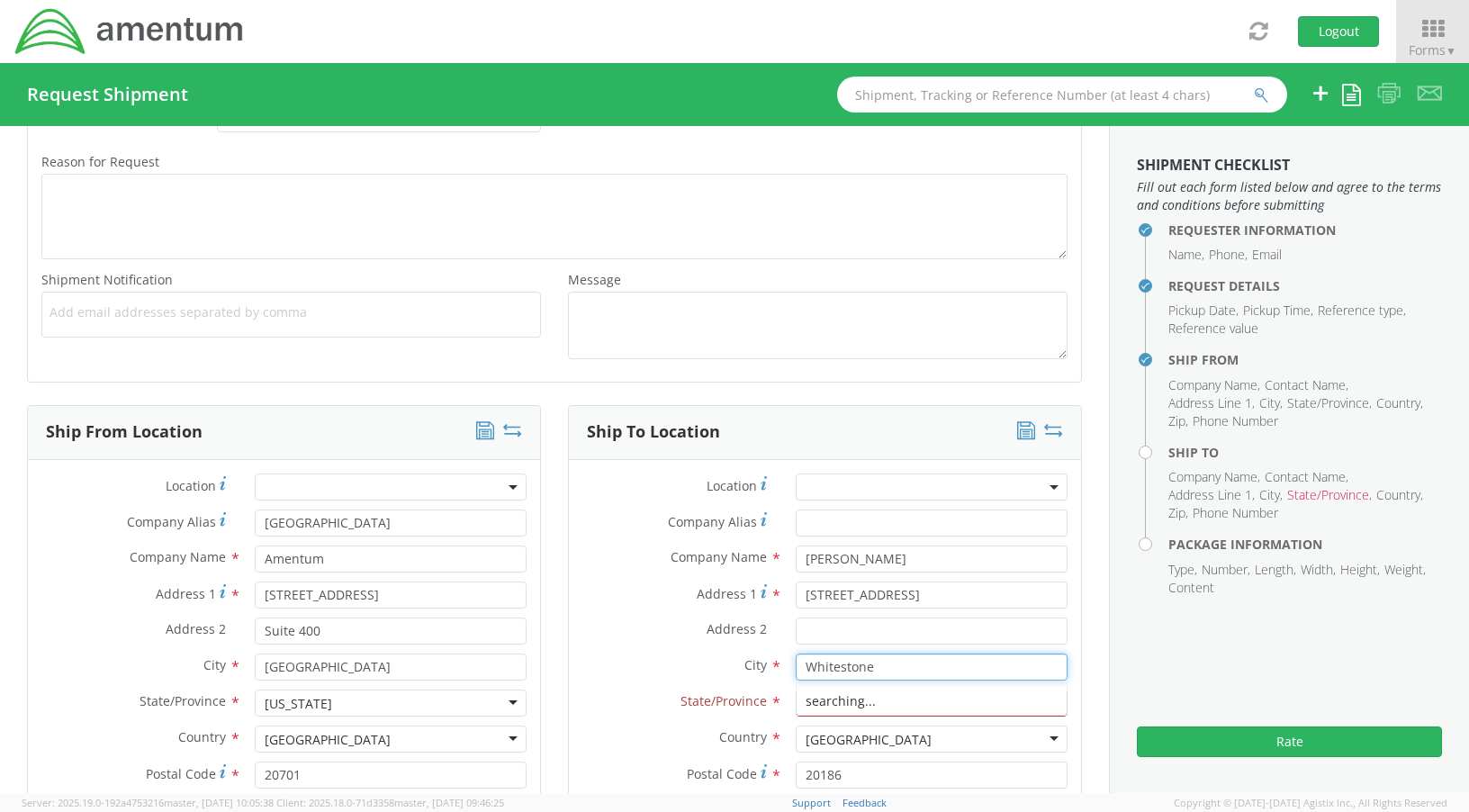
type input "Whitestone"
type input "i"
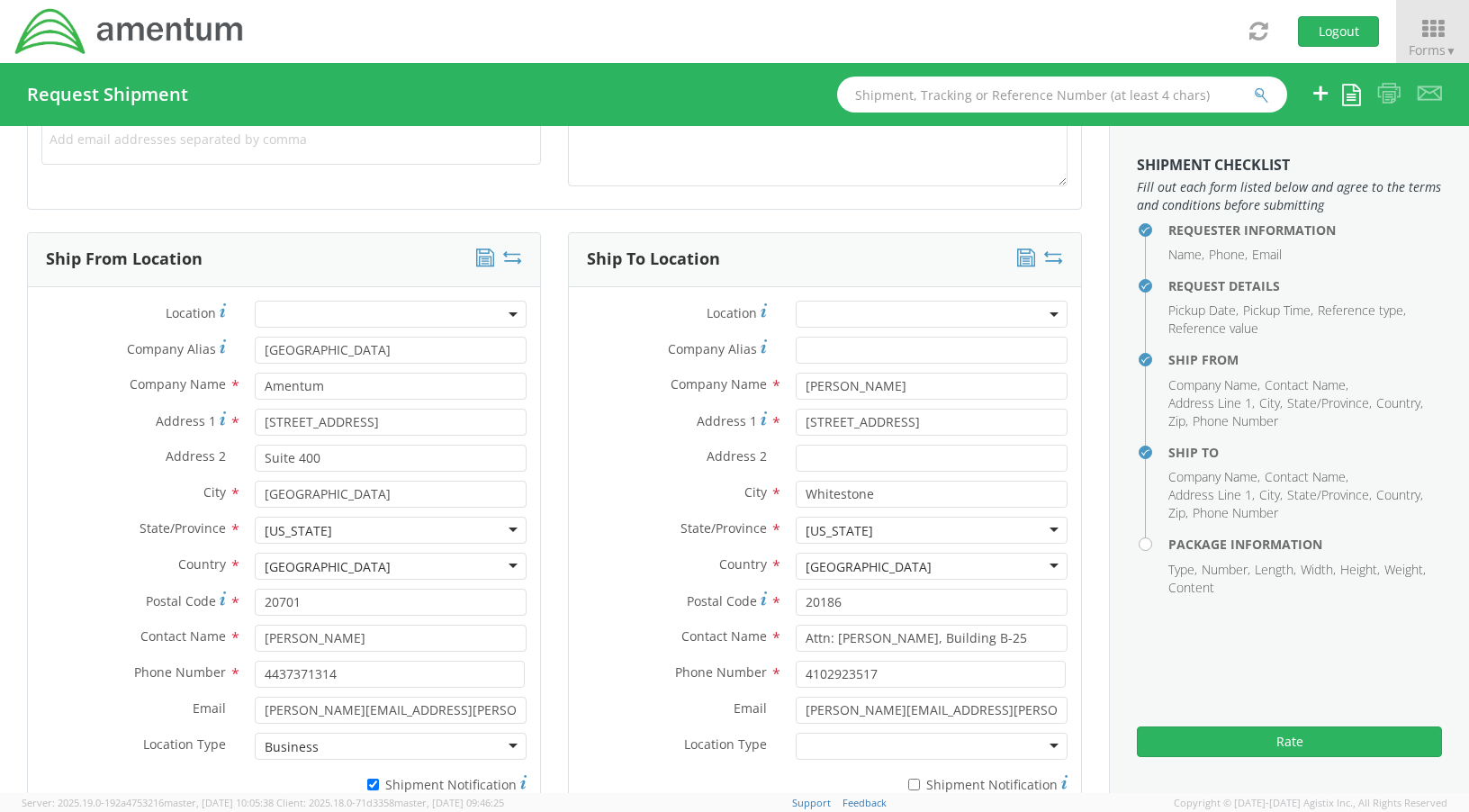
scroll to position [720, 0]
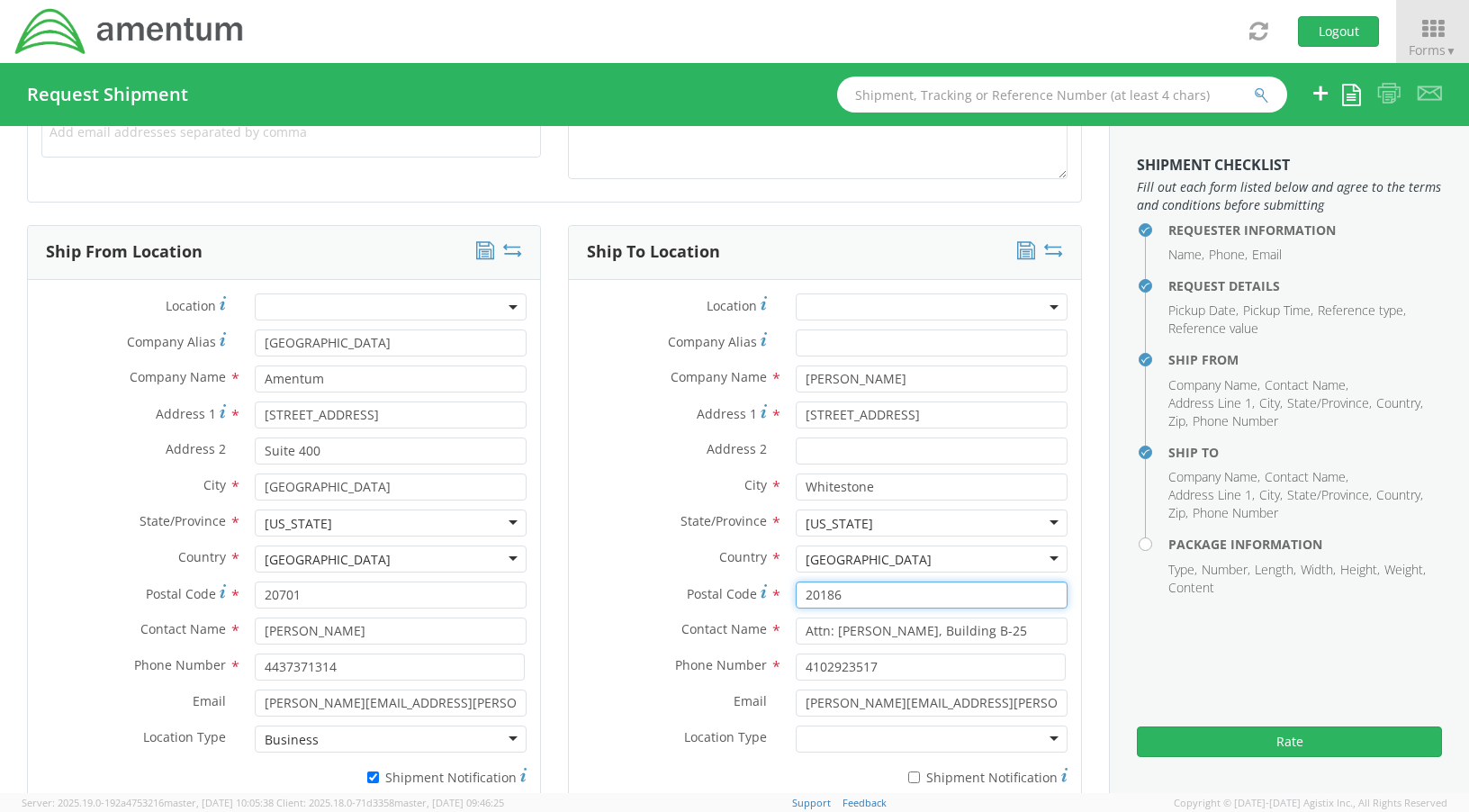
drag, startPoint x: 856, startPoint y: 601, endPoint x: 698, endPoint y: 598, distance: 158.0
click at [698, 598] on div "Postal Code * 20186" at bounding box center [825, 594] width 512 height 27
type input "46075"
drag, startPoint x: 980, startPoint y: 635, endPoint x: 776, endPoint y: 651, distance: 204.6
click at [776, 651] on div "Contact Name * Attn: Blair E., Building B-25" at bounding box center [825, 634] width 512 height 36
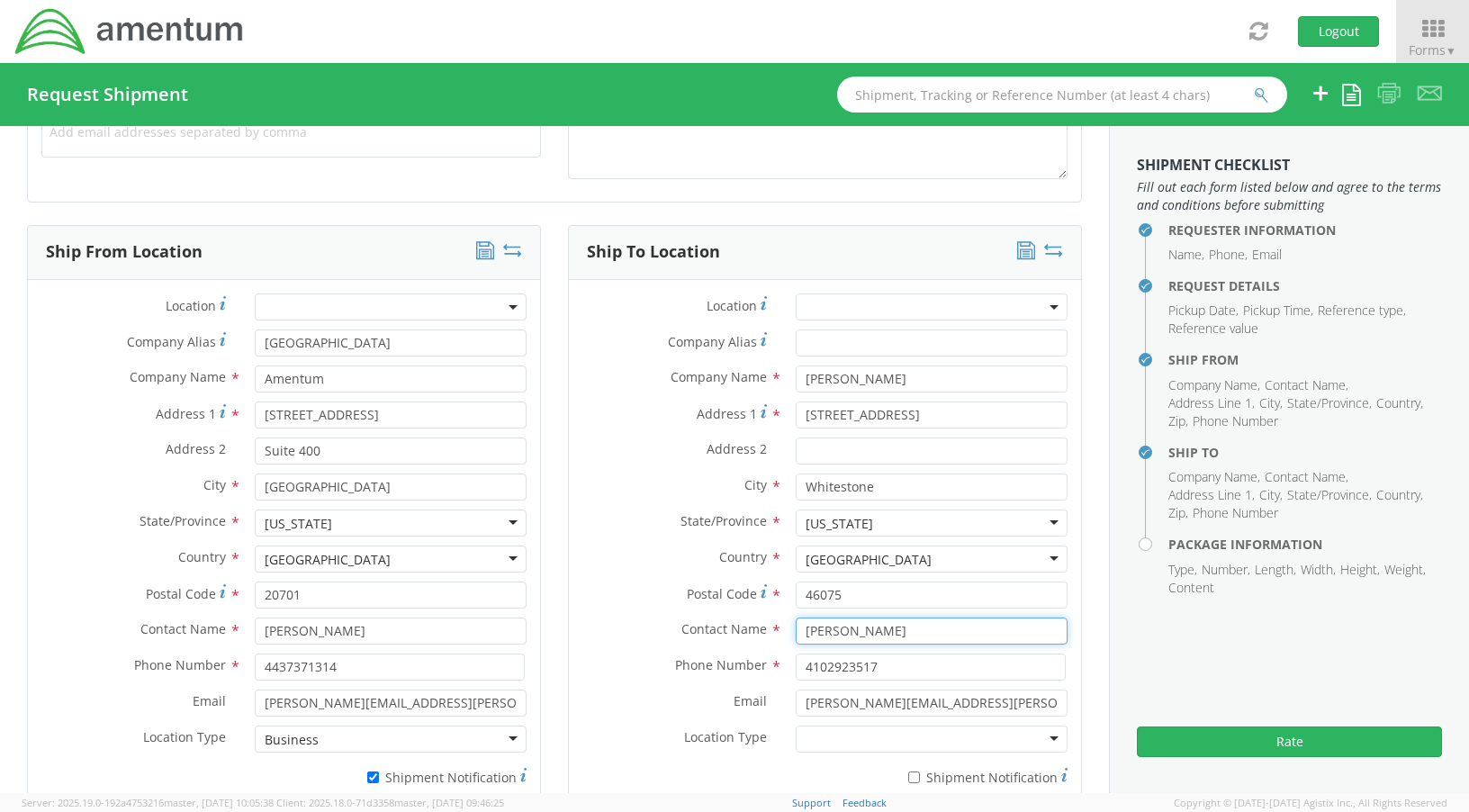
type input "Dan McBride"
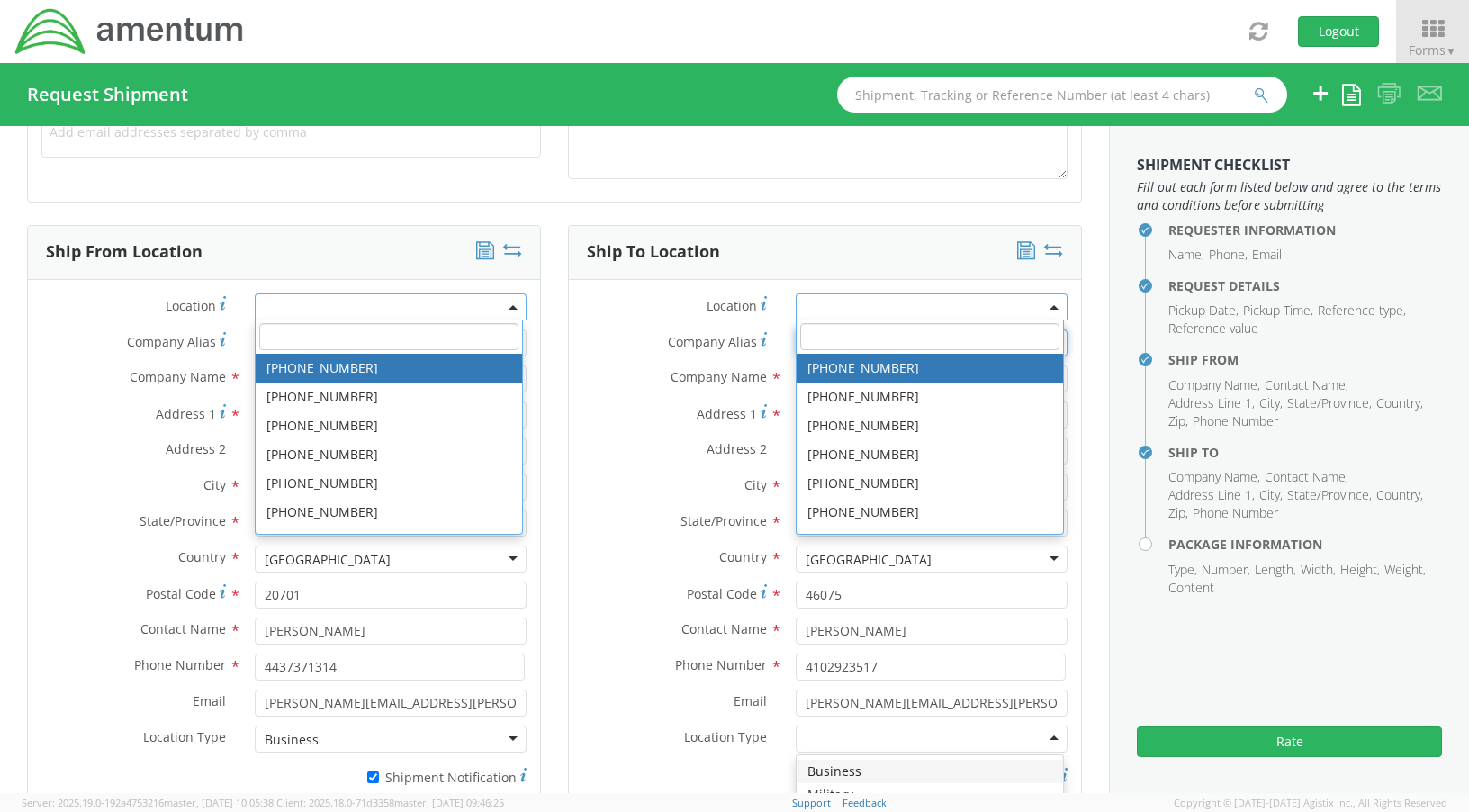
type input "Warrenton Training Center"
click at [637, 661] on label "Phone Number *" at bounding box center [676, 665] width 214 height 23
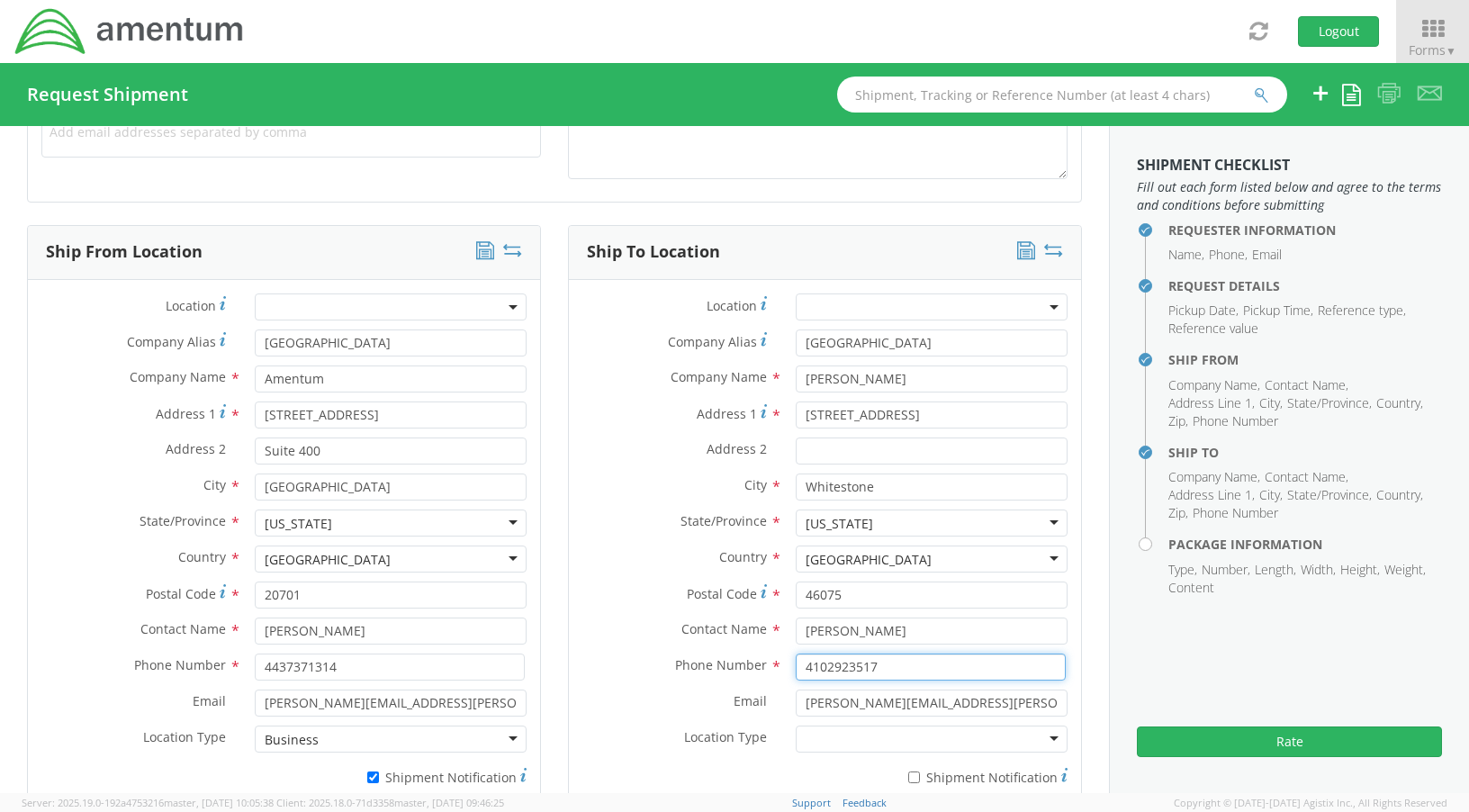
click at [891, 658] on input "4102923517" at bounding box center [930, 667] width 270 height 27
drag, startPoint x: 897, startPoint y: 667, endPoint x: 858, endPoint y: 670, distance: 39.1
click at [740, 667] on div "Phone Number * 4102923517" at bounding box center [825, 667] width 512 height 27
paste input "-302-9263"
click at [849, 669] on input "410-302-9263" at bounding box center [930, 667] width 270 height 27
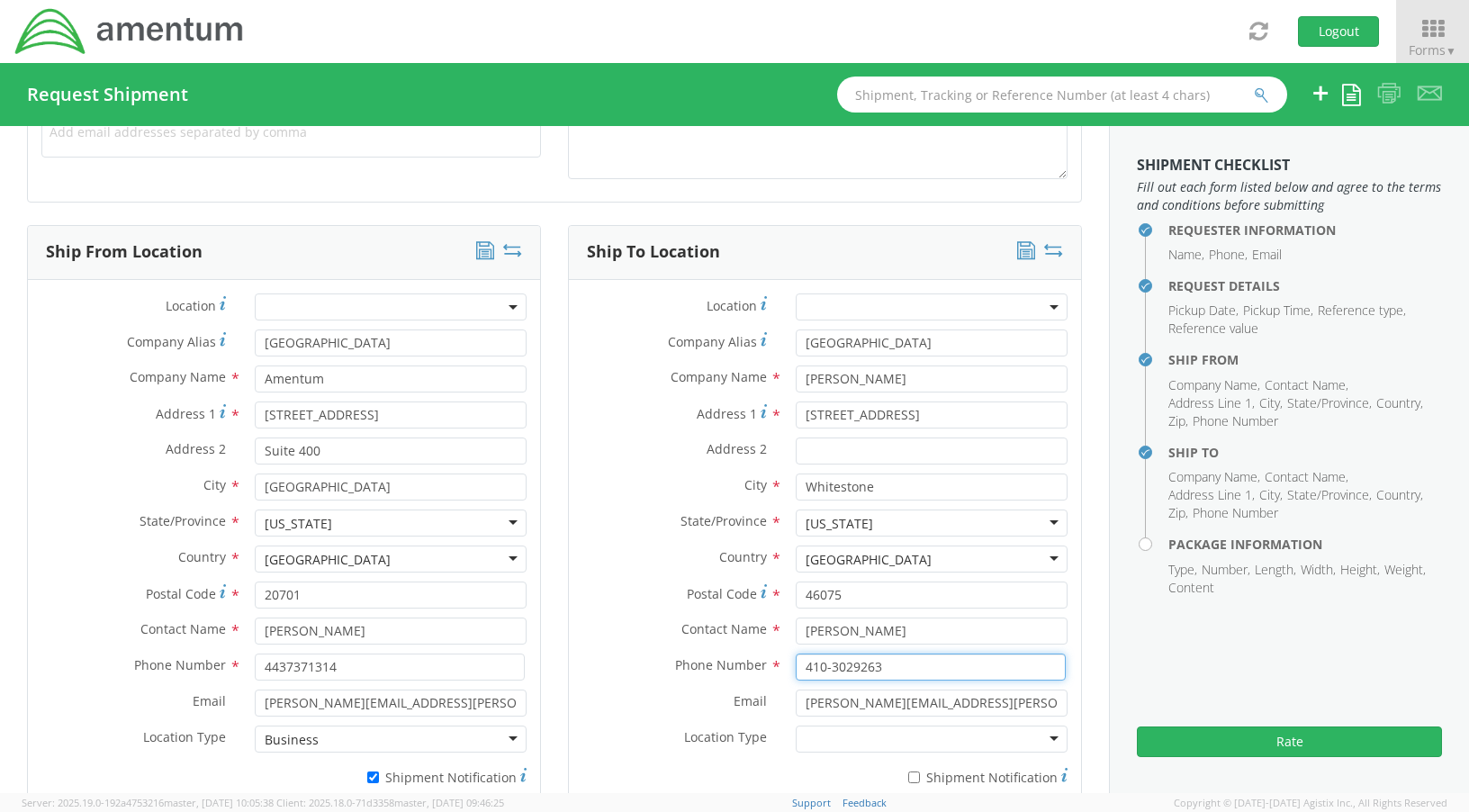
drag, startPoint x: 820, startPoint y: 661, endPoint x: 822, endPoint y: 677, distance: 16.1
click at [821, 664] on input "410-3029263" at bounding box center [930, 667] width 270 height 27
type input "4103029263"
drag, startPoint x: 864, startPoint y: 702, endPoint x: 695, endPoint y: 701, distance: 169.0
click at [696, 702] on div "Email * ryan.mckay@amentum.com" at bounding box center [825, 702] width 512 height 27
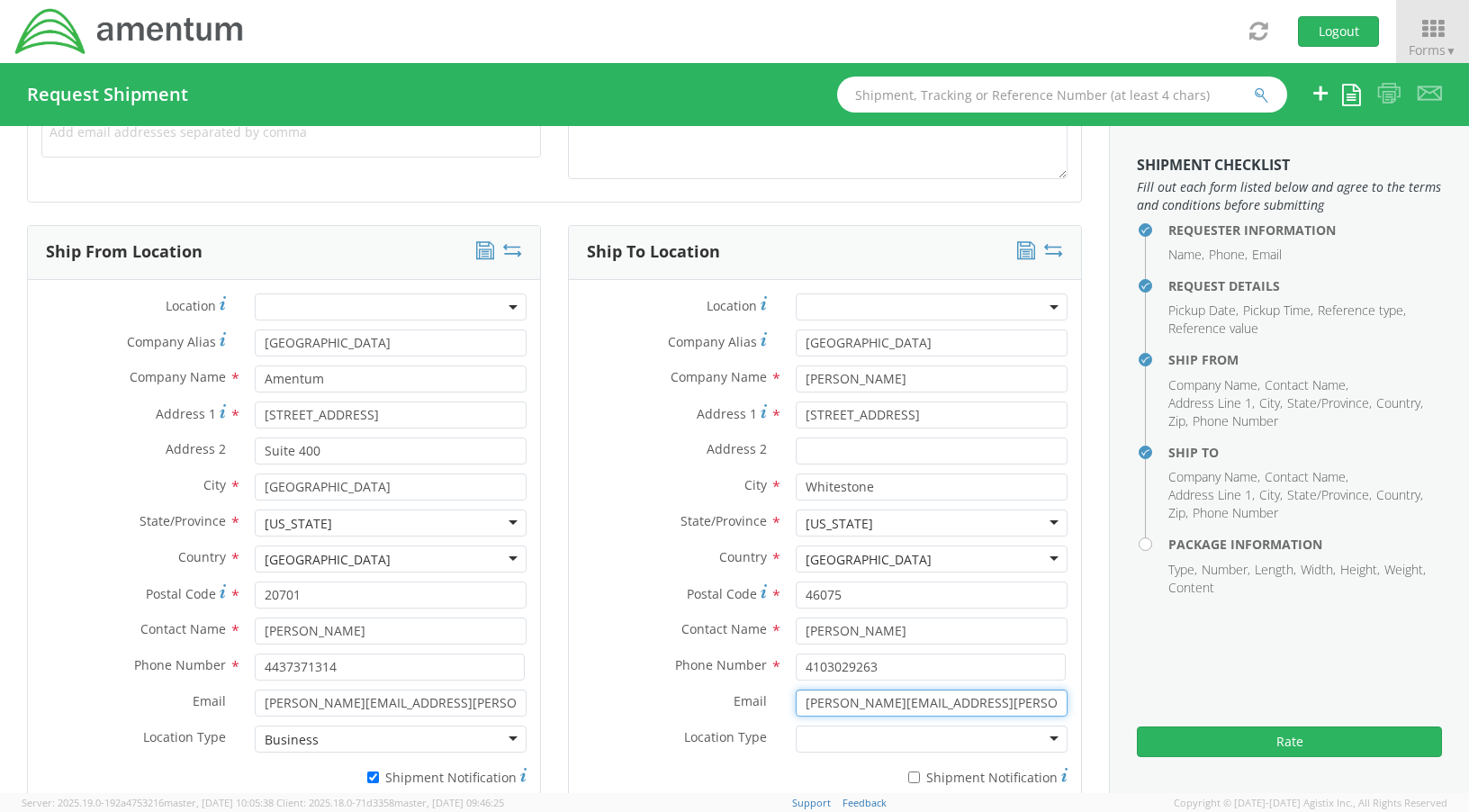
type input "Zubin.menachery@amentum.com"
click at [992, 734] on div at bounding box center [931, 738] width 272 height 27
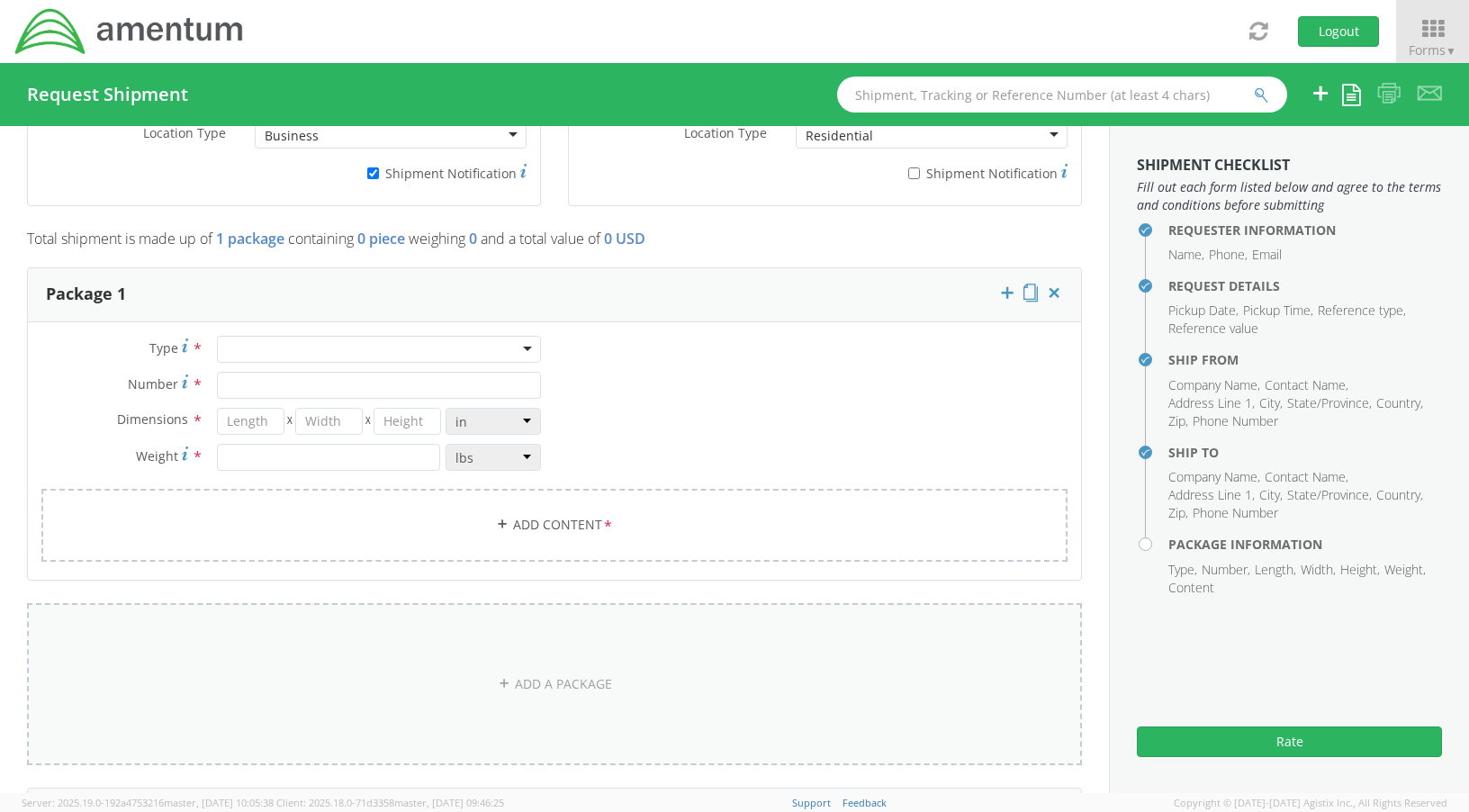
scroll to position [1350, 0]
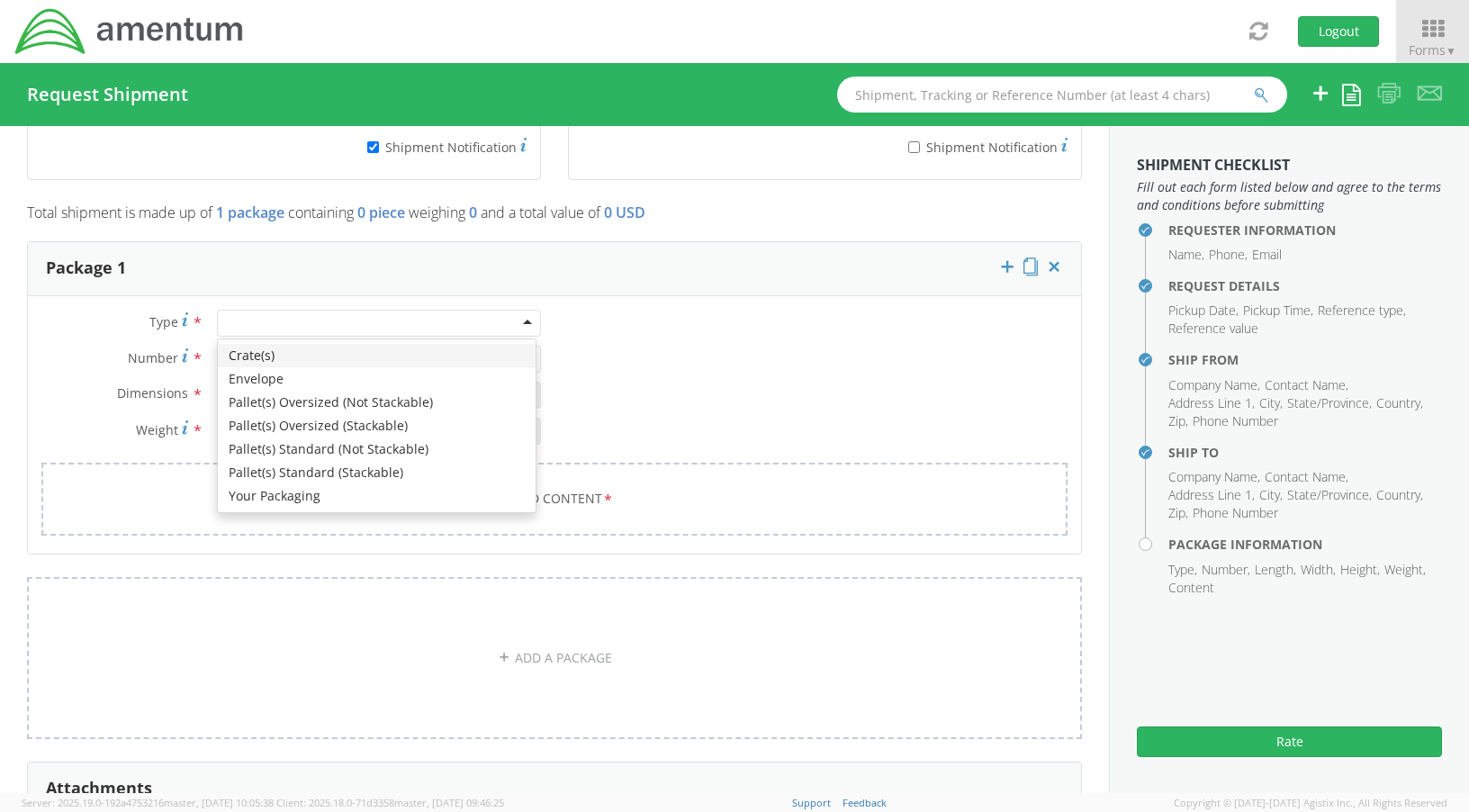
click at [519, 325] on div at bounding box center [379, 322] width 324 height 27
click at [524, 322] on div "Your Packaging" at bounding box center [379, 322] width 324 height 27
type input "1"
type input "9.5"
type input "12.5"
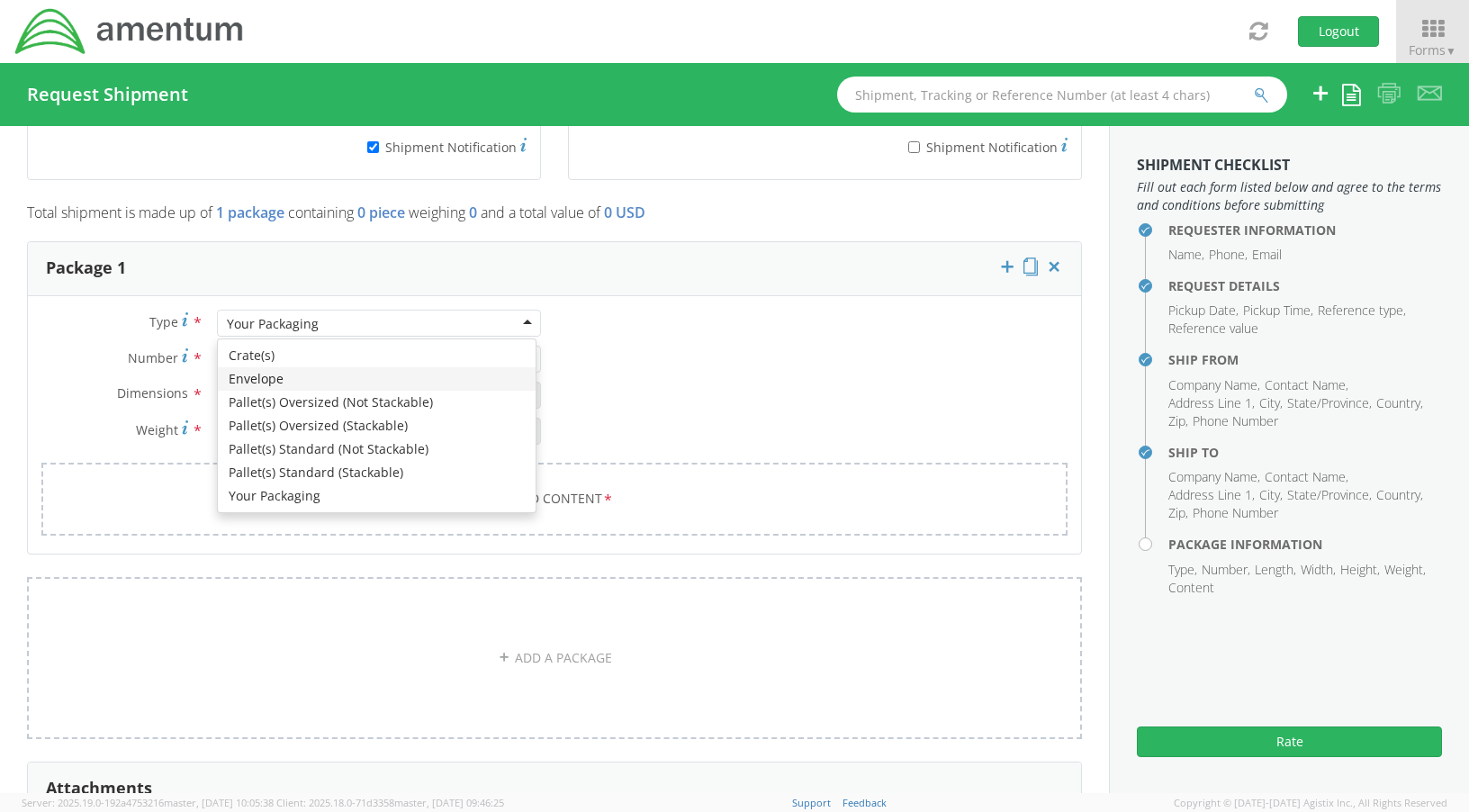
type input "0.25"
type input "1"
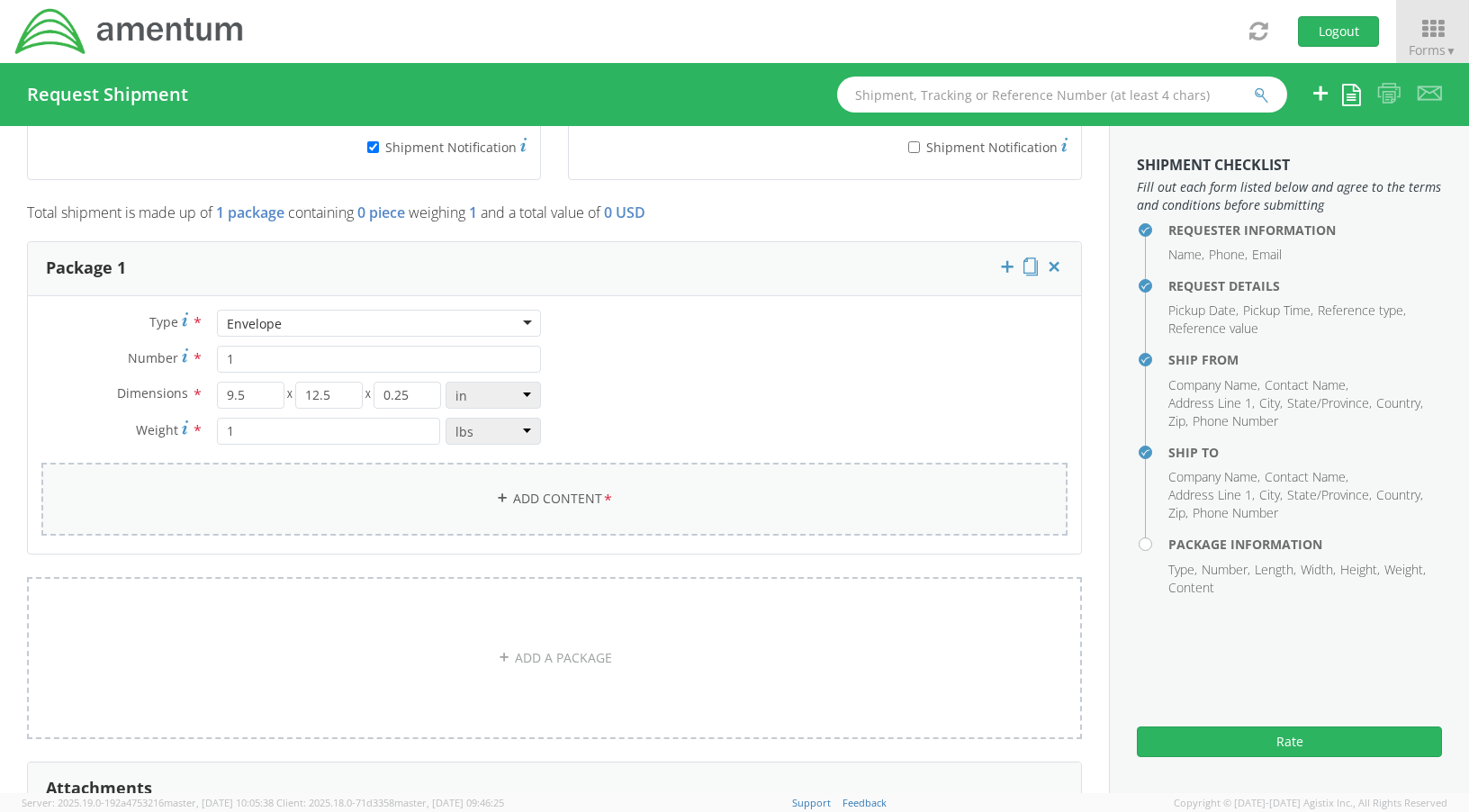
click at [575, 498] on link "Add Content *" at bounding box center [554, 498] width 1026 height 73
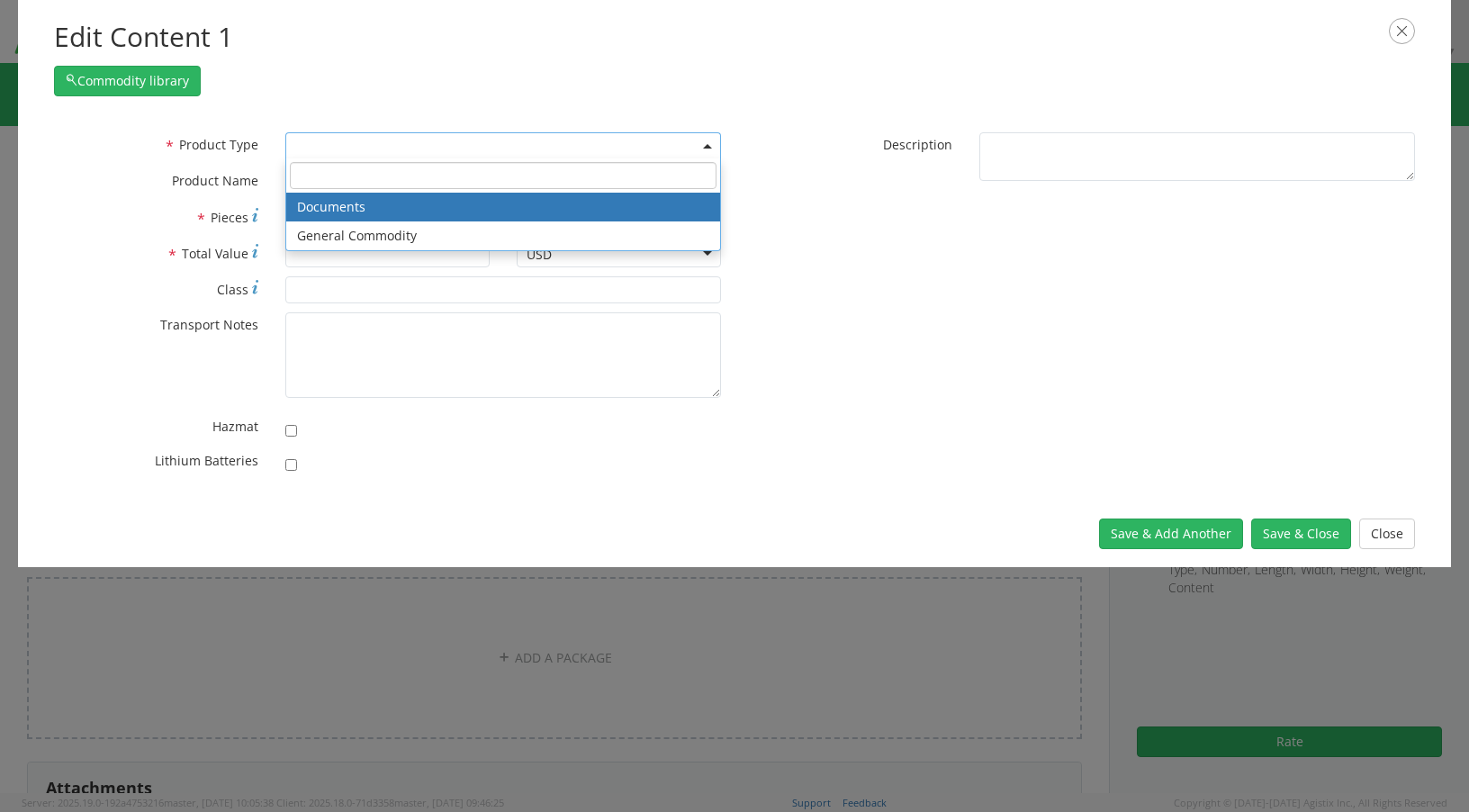
click at [357, 144] on span at bounding box center [503, 145] width 436 height 27
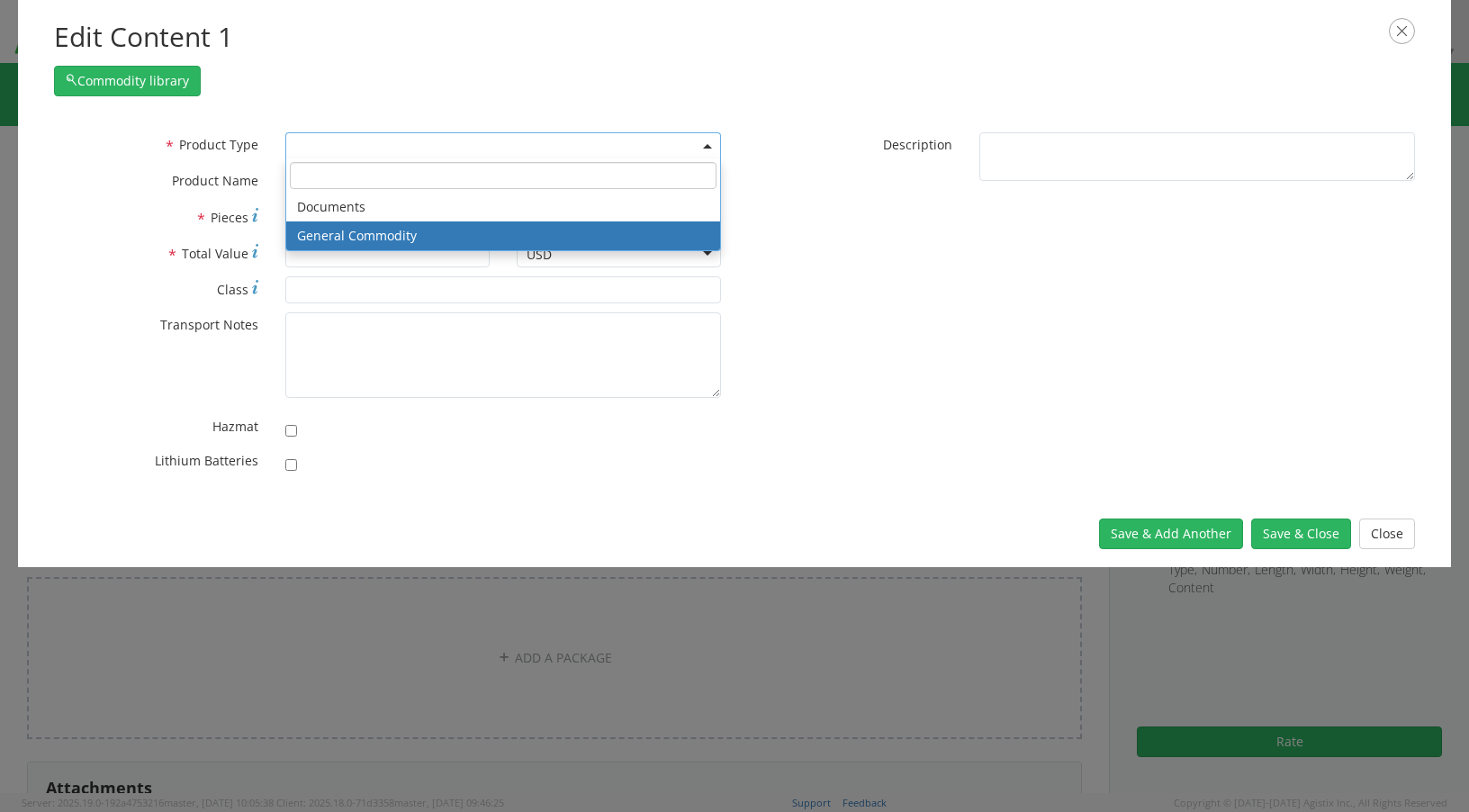
select select "COMMODITY"
type input "General Commodity"
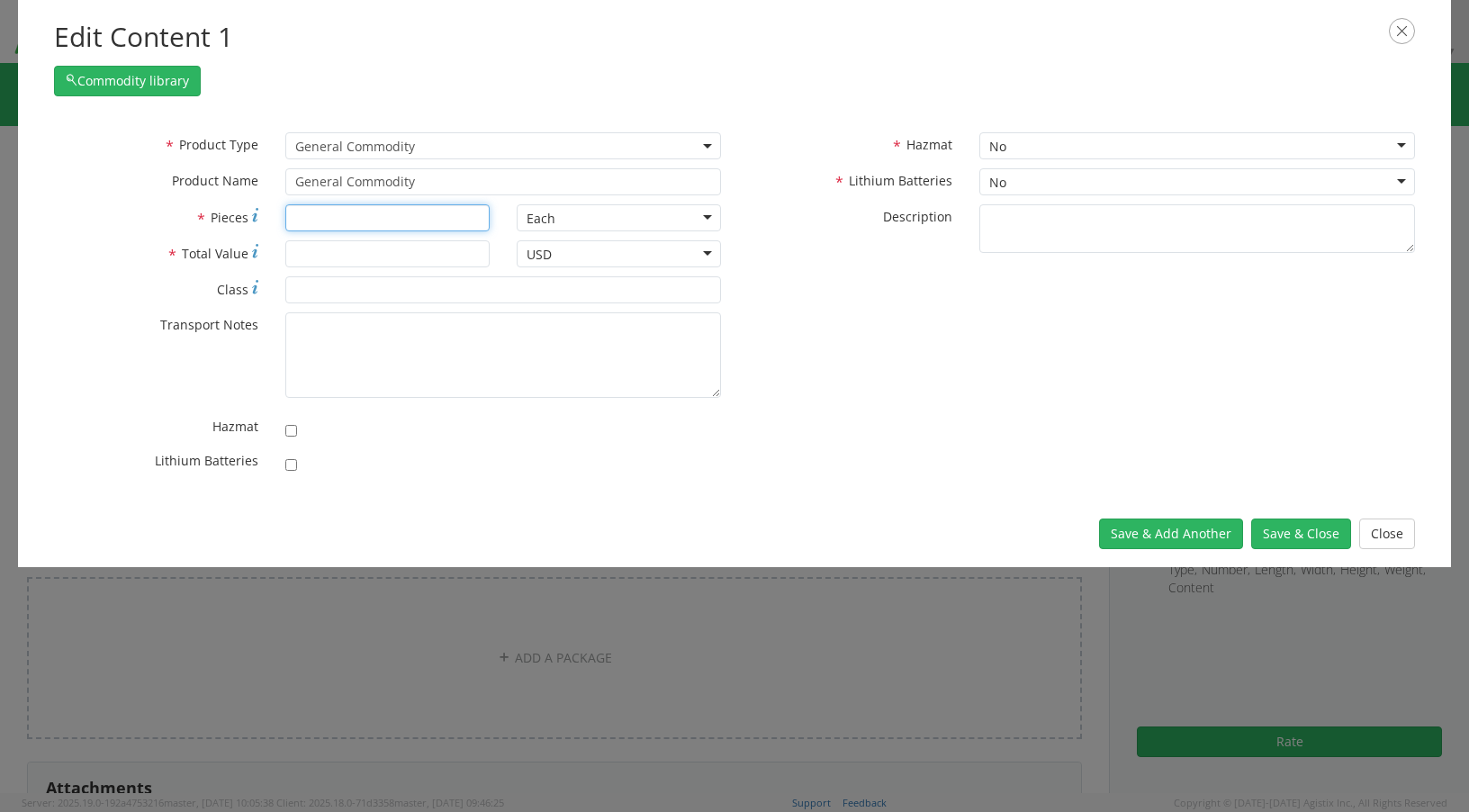
click at [354, 226] on input "* Pieces" at bounding box center [388, 217] width 204 height 27
type input "1"
click at [367, 257] on input "* Total Value" at bounding box center [388, 253] width 204 height 27
type input "80.00"
click at [1296, 530] on button "Save & Close" at bounding box center [1301, 533] width 99 height 30
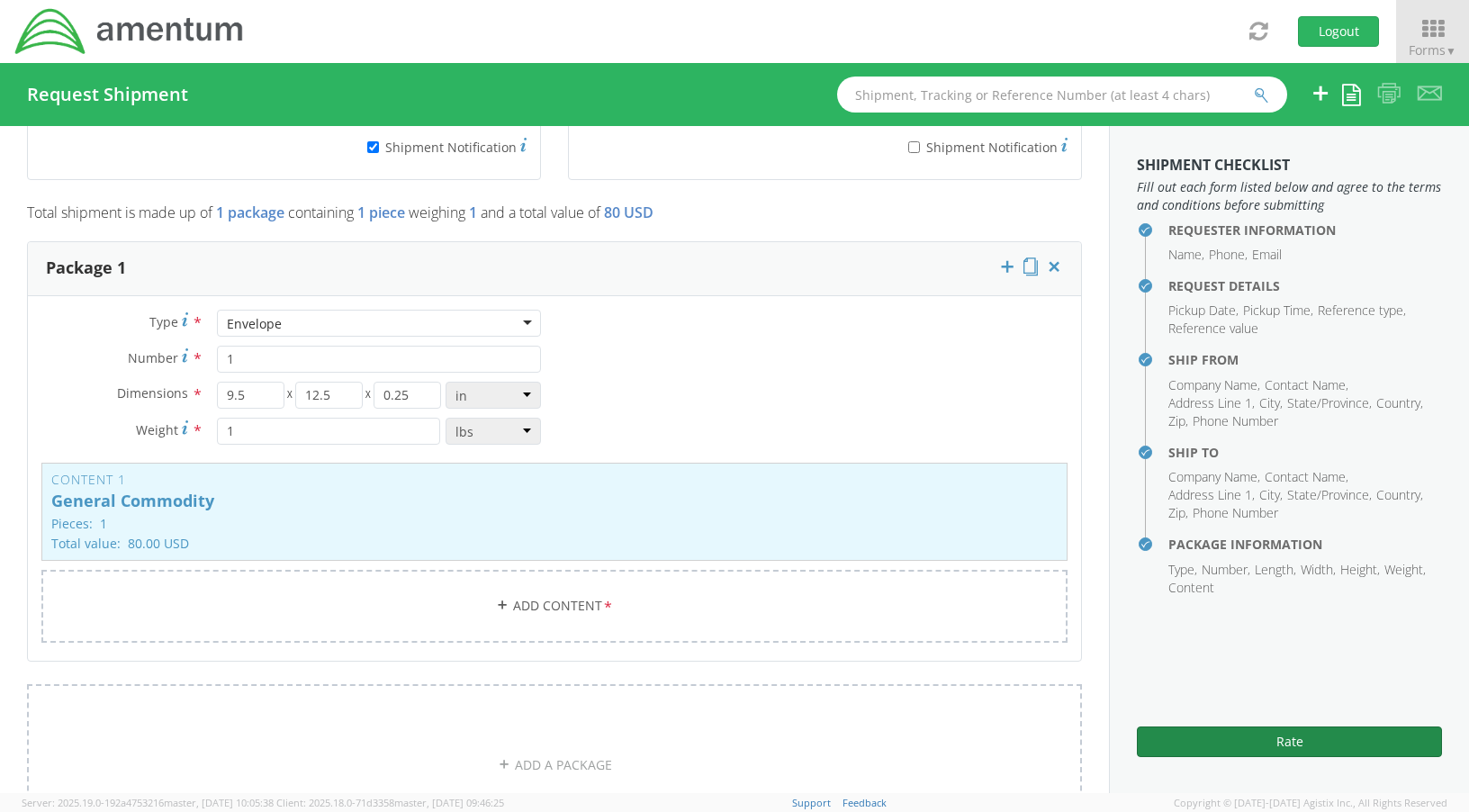
click at [1313, 737] on button "Rate" at bounding box center [1288, 741] width 305 height 30
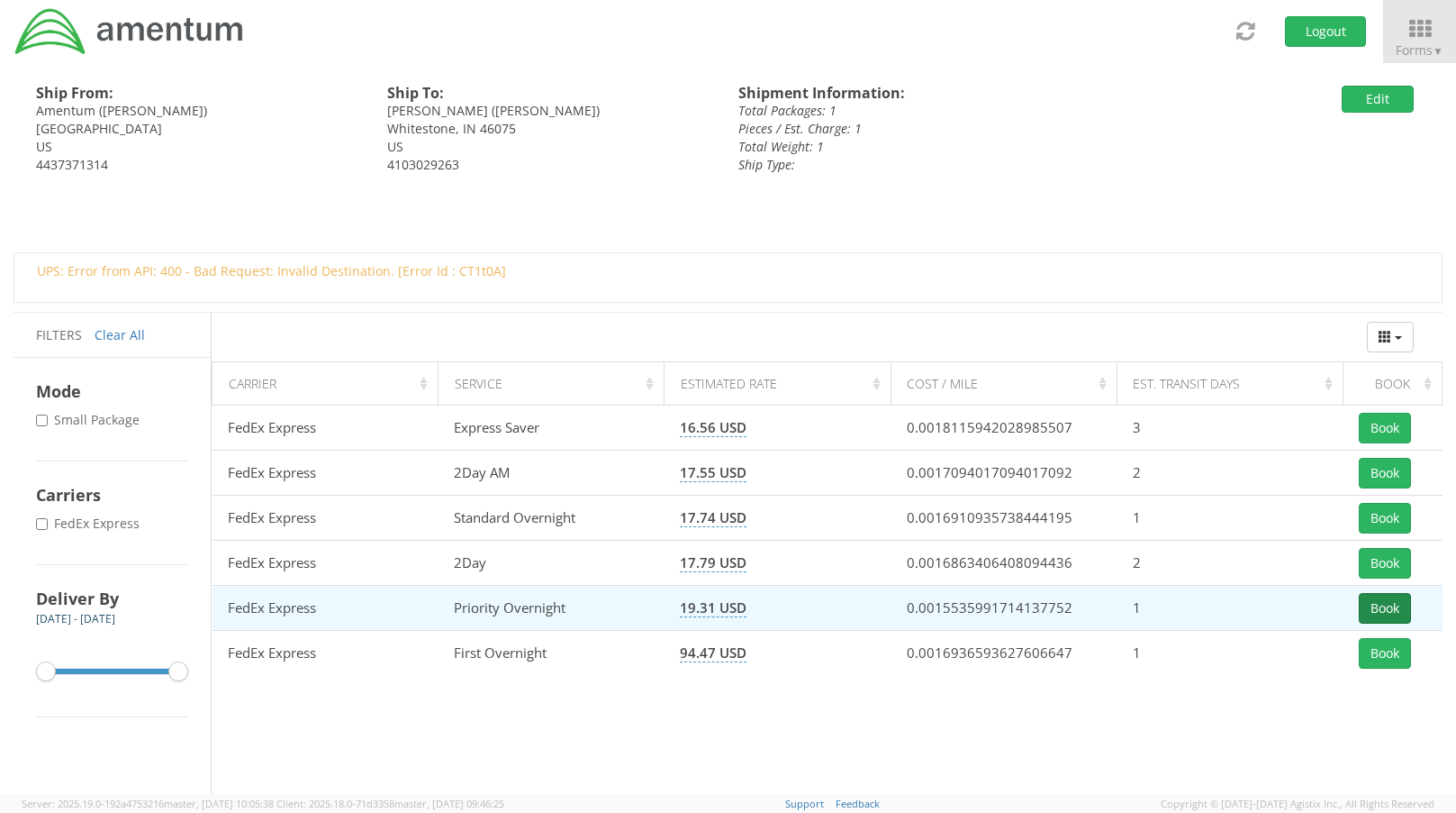
click at [1376, 601] on button "Book" at bounding box center [1385, 607] width 53 height 30
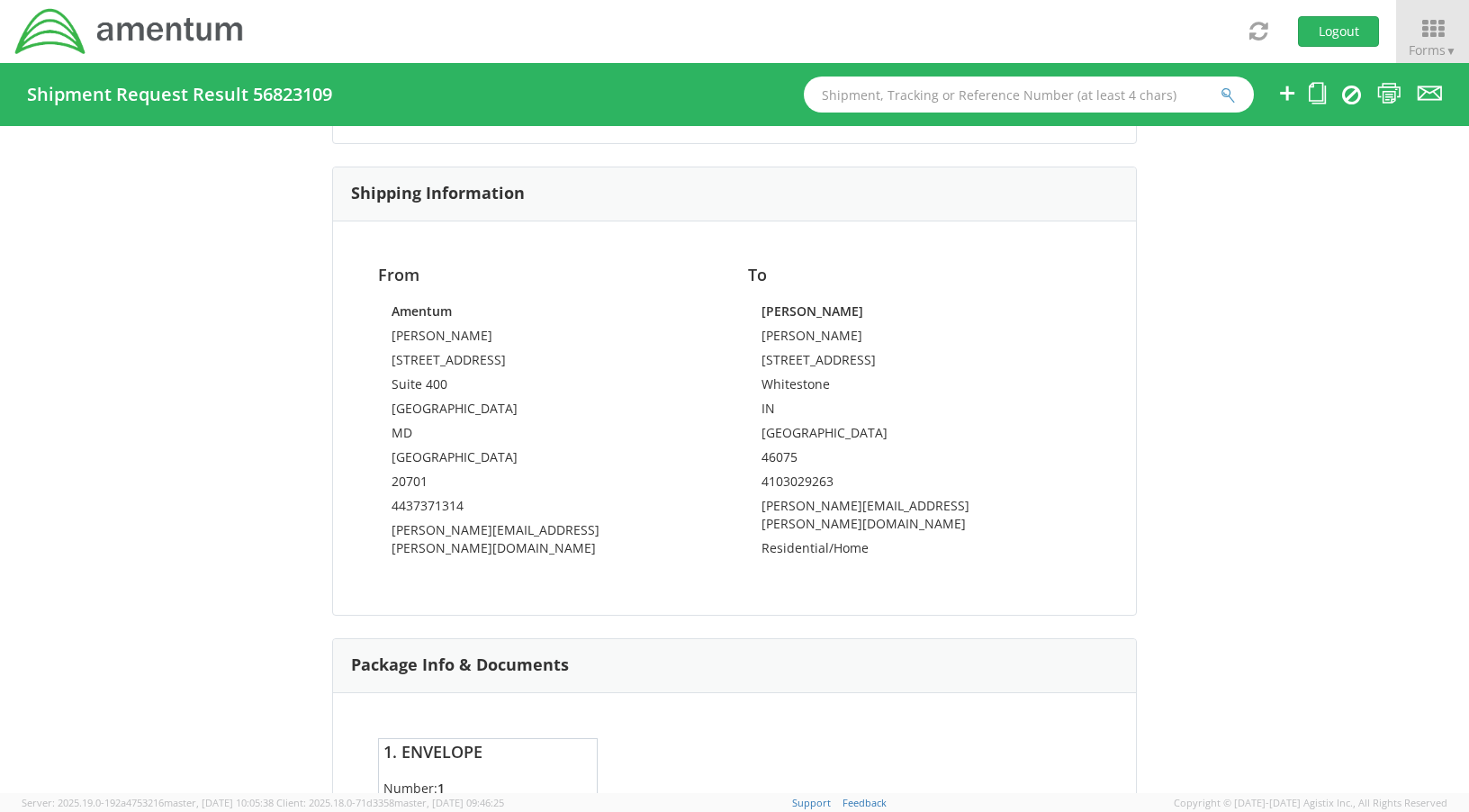
scroll to position [1135, 0]
